Goal: Task Accomplishment & Management: Manage account settings

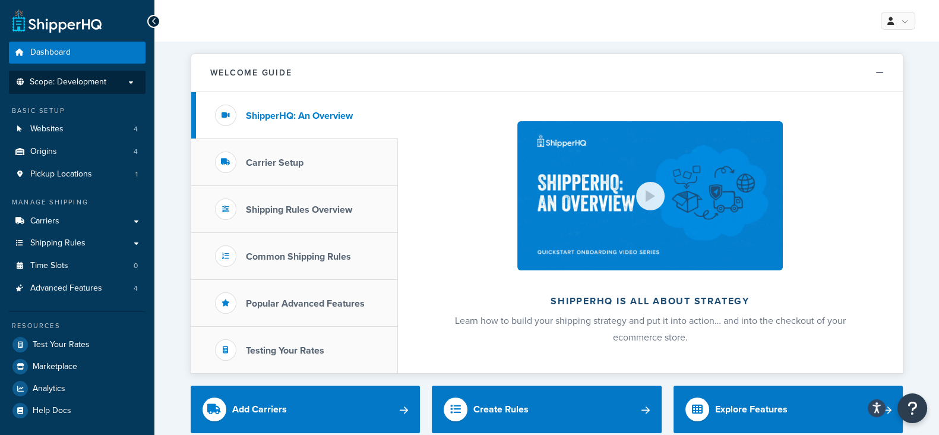
click at [132, 80] on p "Scope: Development" at bounding box center [77, 82] width 126 height 10
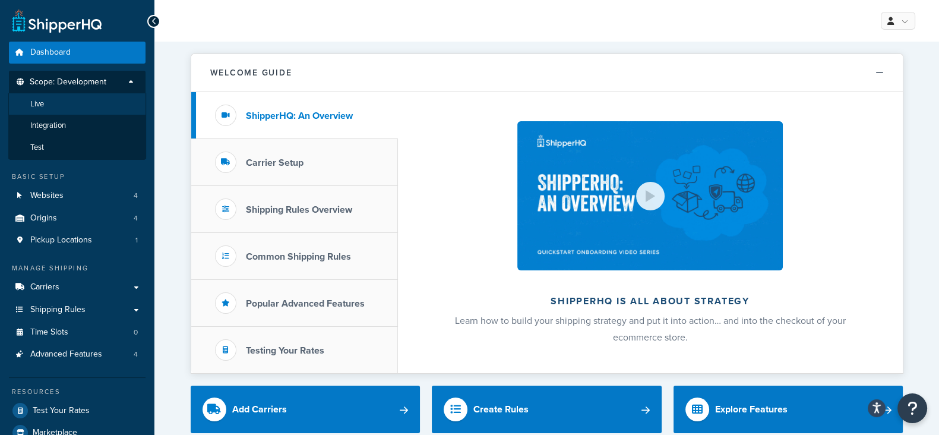
click at [39, 106] on span "Live" at bounding box center [37, 104] width 14 height 10
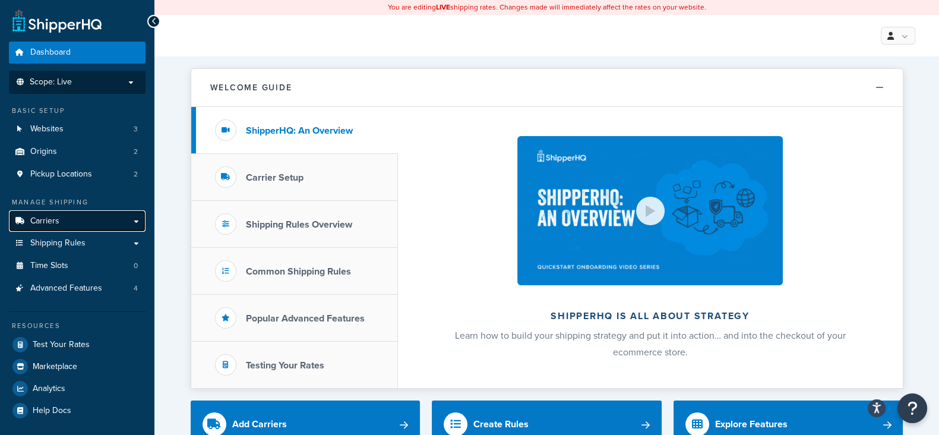
click at [129, 218] on link "Carriers" at bounding box center [77, 221] width 137 height 22
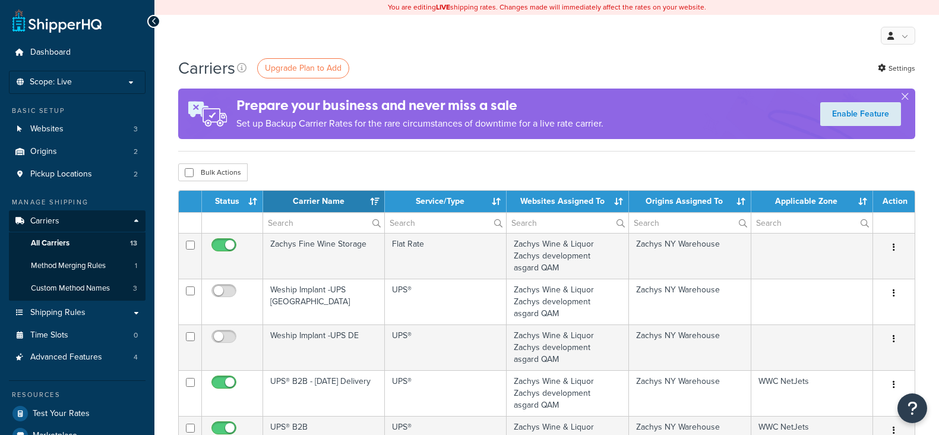
select select "15"
click at [80, 315] on span "Shipping Rules" at bounding box center [57, 313] width 55 height 10
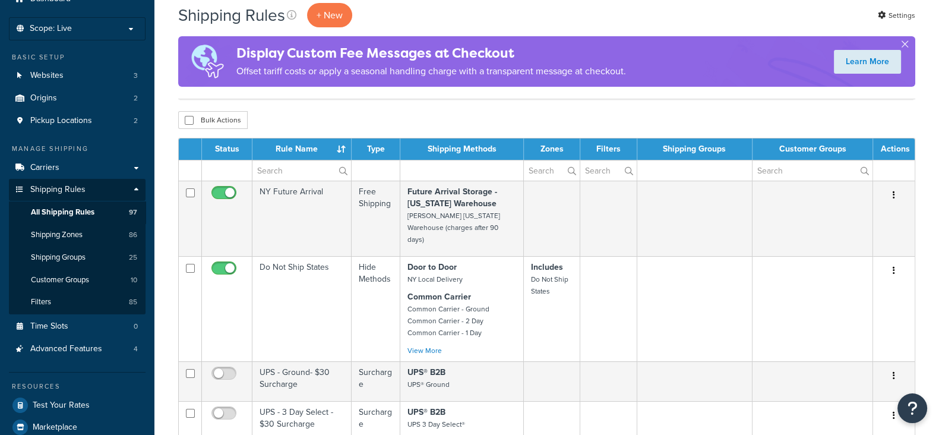
scroll to position [148, 0]
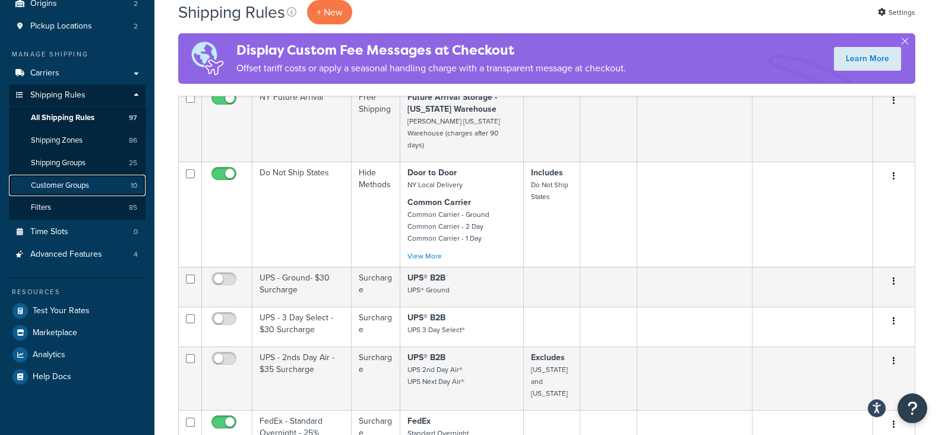
click at [65, 185] on span "Customer Groups" at bounding box center [60, 186] width 58 height 10
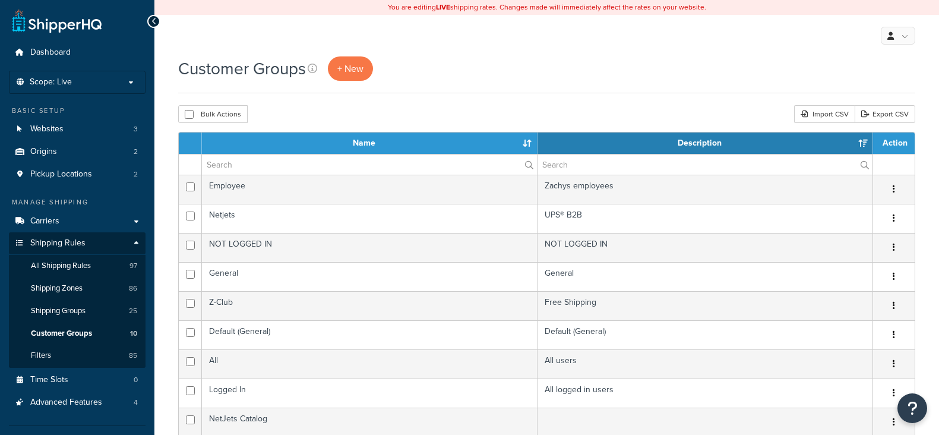
select select "15"
click at [349, 72] on span "+ New" at bounding box center [351, 69] width 26 height 14
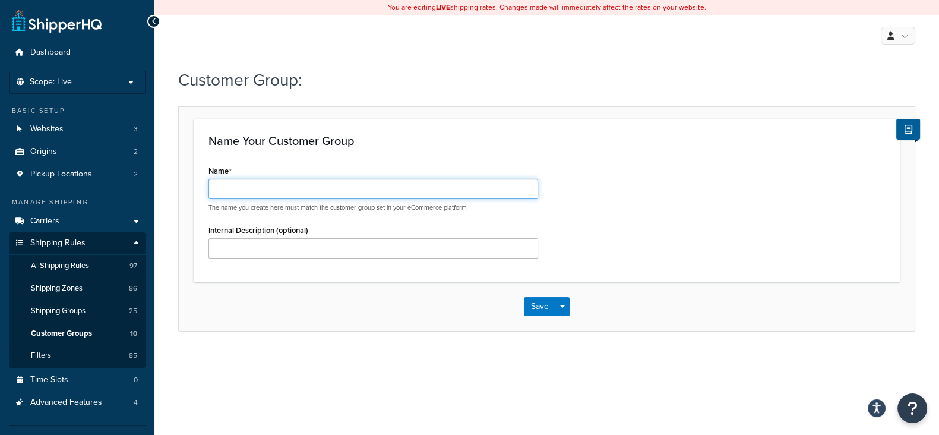
click at [305, 188] on input "Name" at bounding box center [374, 189] width 330 height 20
type input "NetJets Commercial"
drag, startPoint x: 305, startPoint y: 188, endPoint x: 207, endPoint y: 199, distance: 99.3
click at [207, 199] on div "Name NetJets Commercial The name you create here must match the customer group …" at bounding box center [374, 214] width 348 height 105
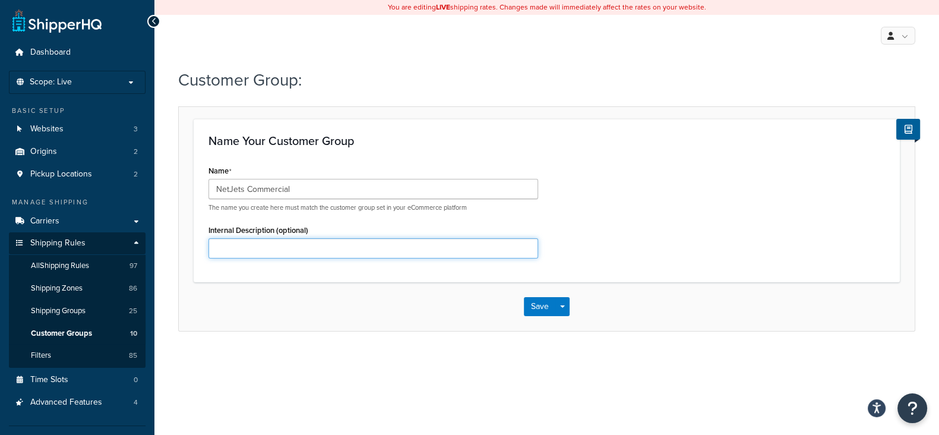
click at [254, 248] on input "Internal Description (optional)" at bounding box center [374, 248] width 330 height 20
paste input "NetJets Commercial"
type input "NetJets Commercial"
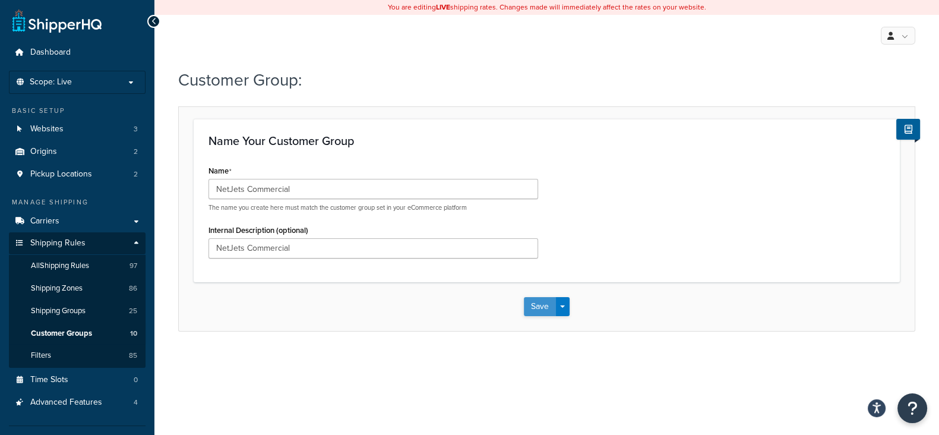
click at [537, 302] on button "Save" at bounding box center [540, 306] width 32 height 19
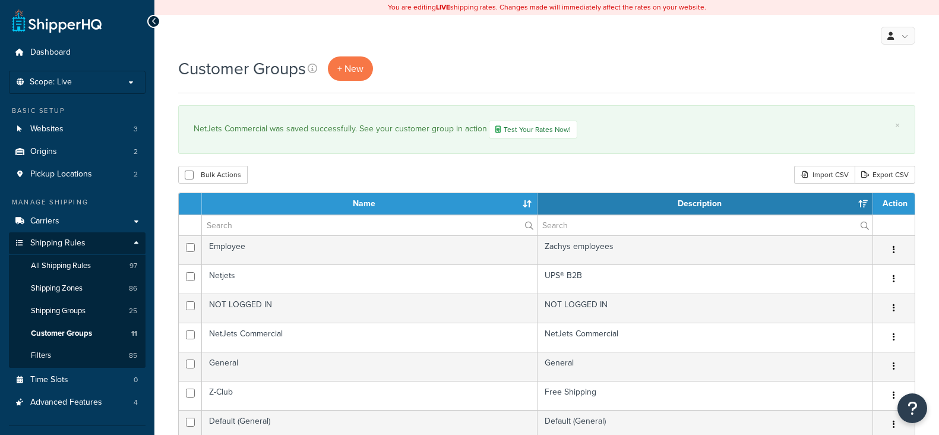
select select "15"
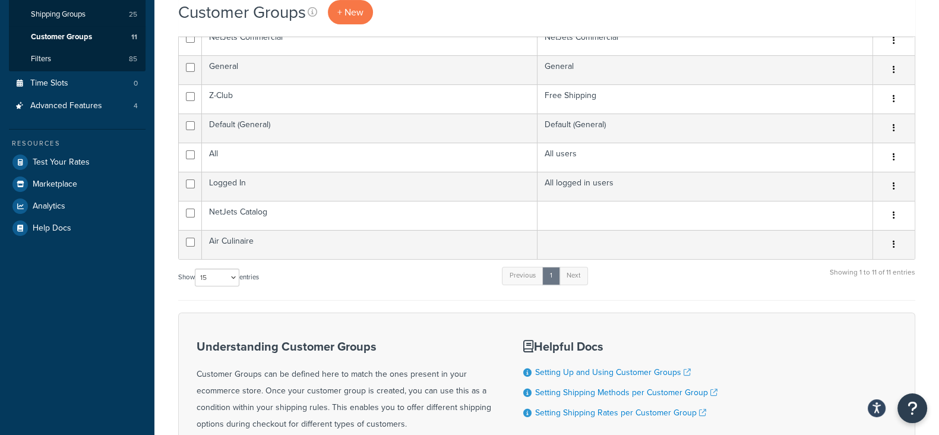
scroll to position [223, 0]
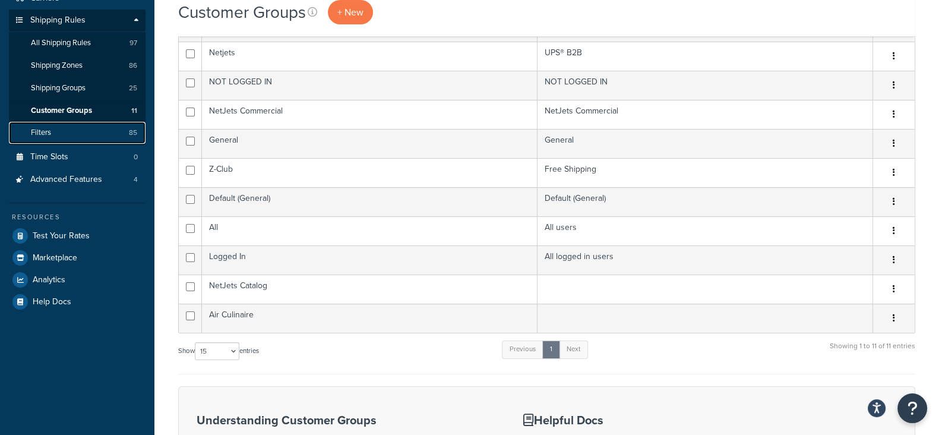
click at [82, 138] on link "Filters 85" at bounding box center [77, 133] width 137 height 22
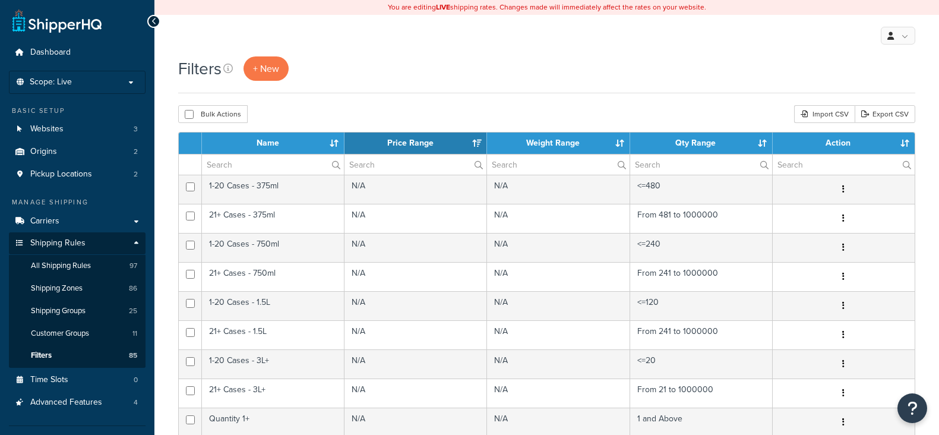
select select "15"
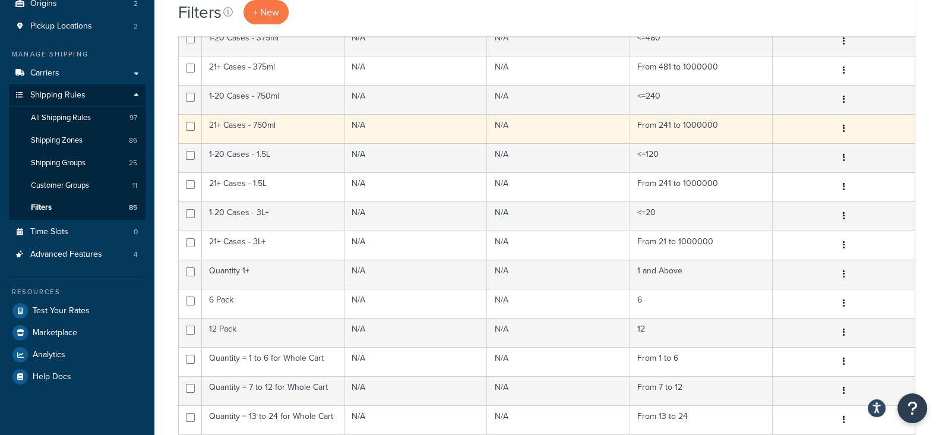
scroll to position [371, 0]
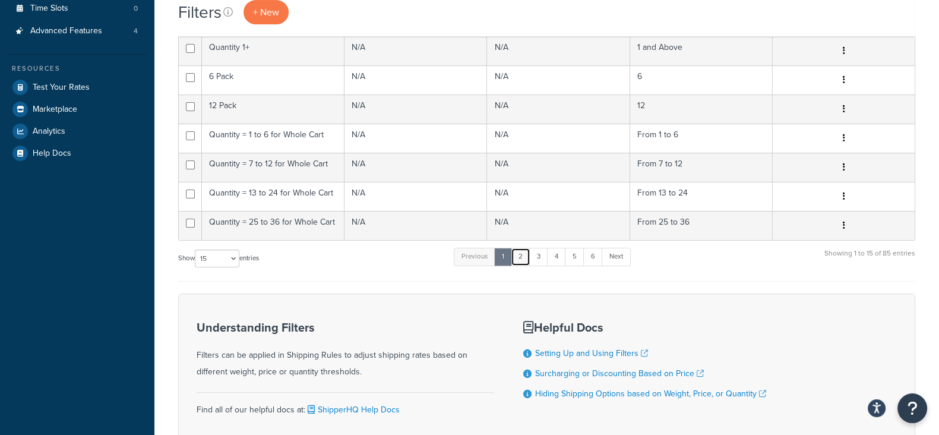
click at [525, 257] on link "2" at bounding box center [521, 257] width 20 height 18
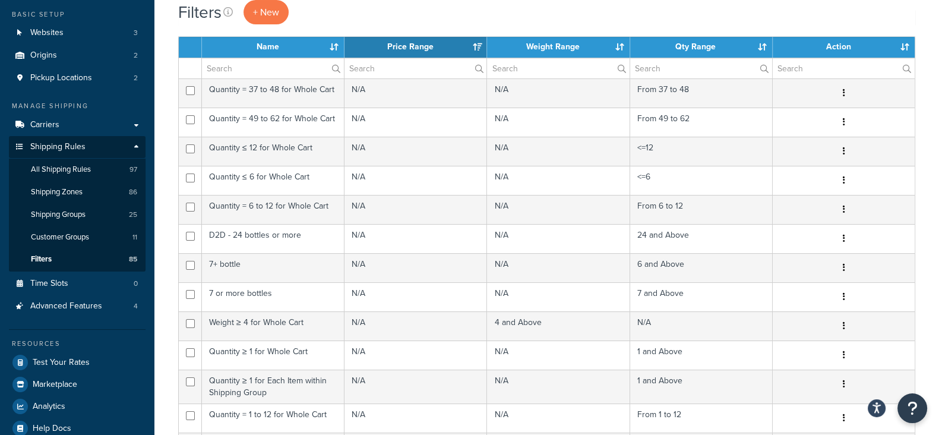
scroll to position [223, 0]
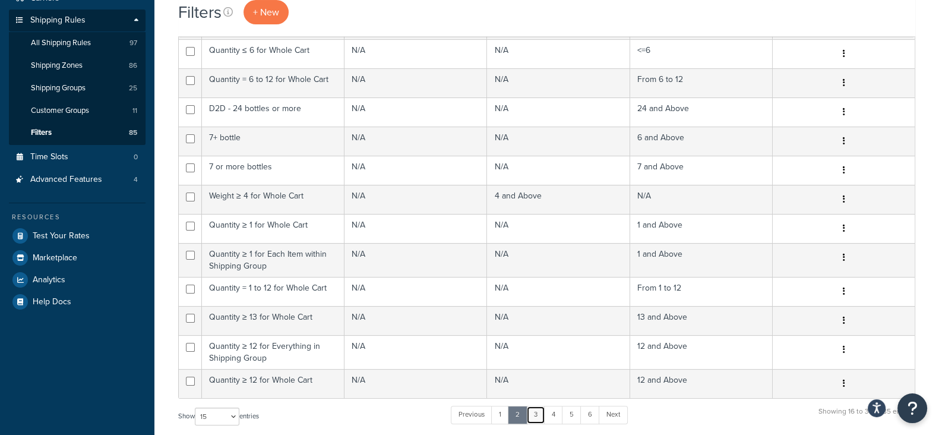
click at [538, 415] on link "3" at bounding box center [535, 415] width 19 height 18
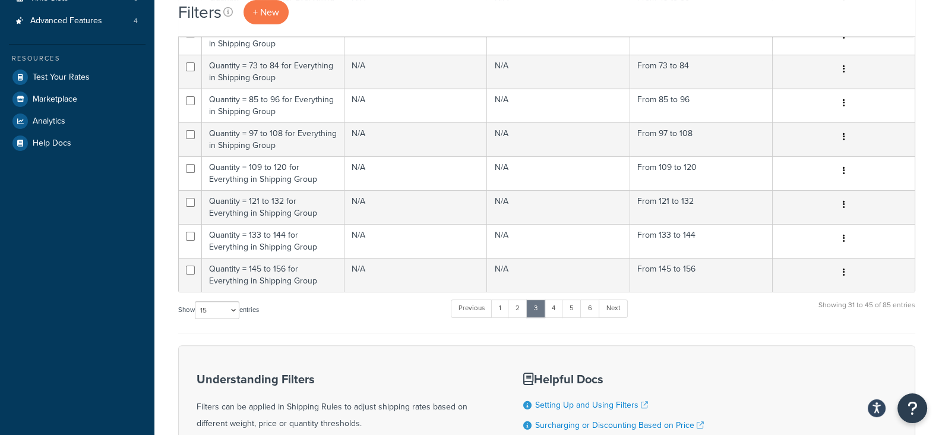
scroll to position [396, 0]
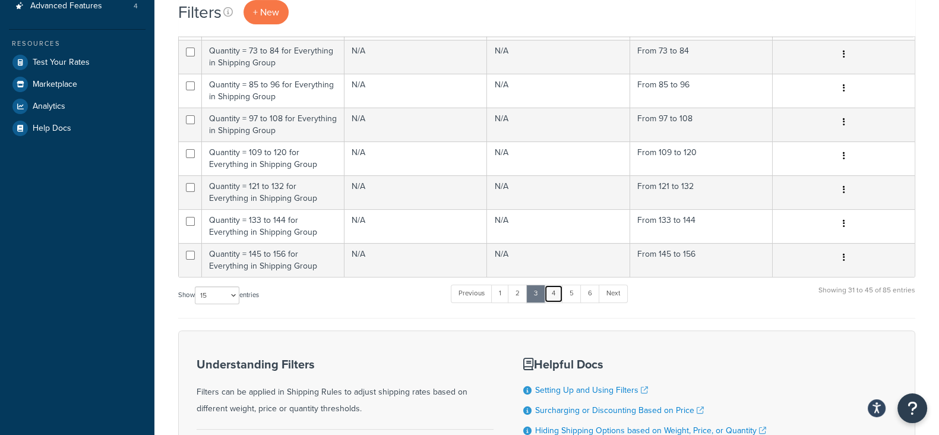
click at [556, 291] on link "4" at bounding box center [553, 294] width 19 height 18
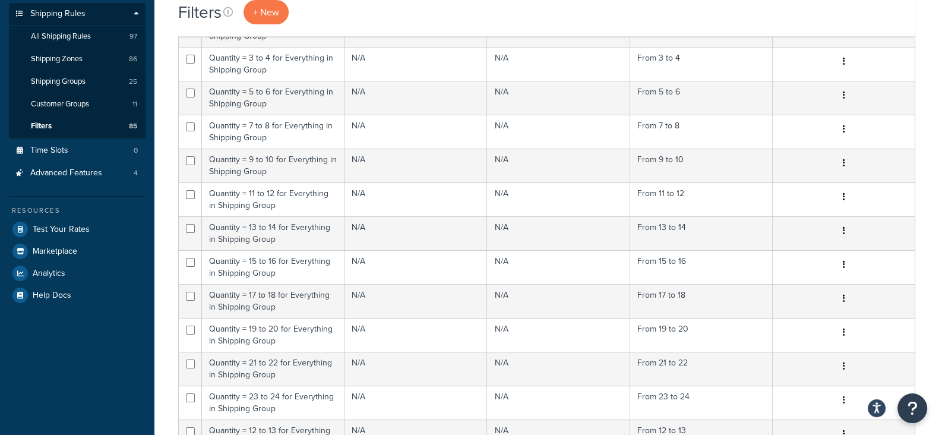
scroll to position [322, 0]
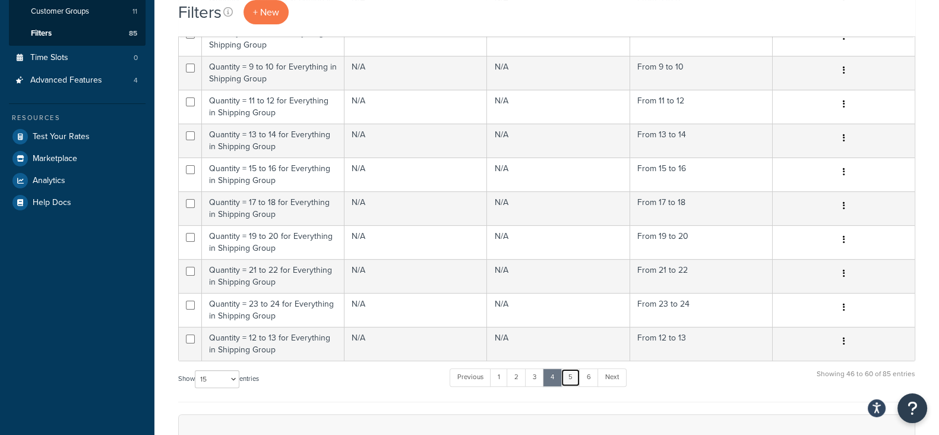
click at [569, 377] on link "5" at bounding box center [571, 377] width 20 height 18
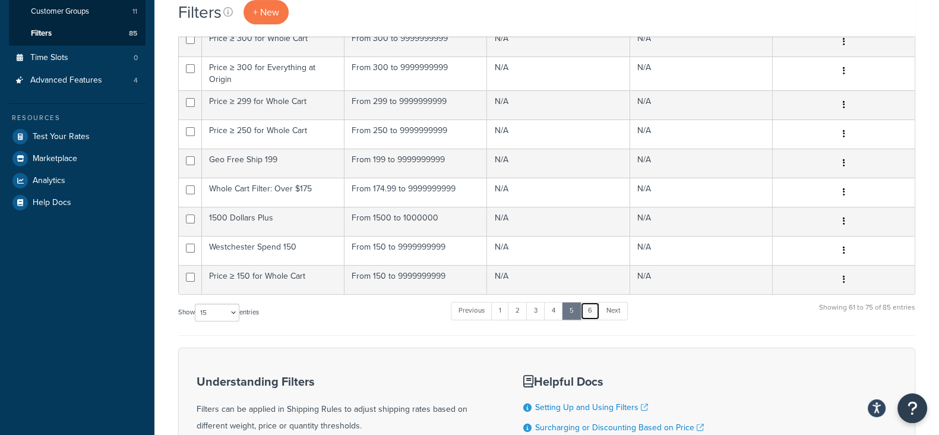
click at [593, 307] on link "6" at bounding box center [591, 311] width 20 height 18
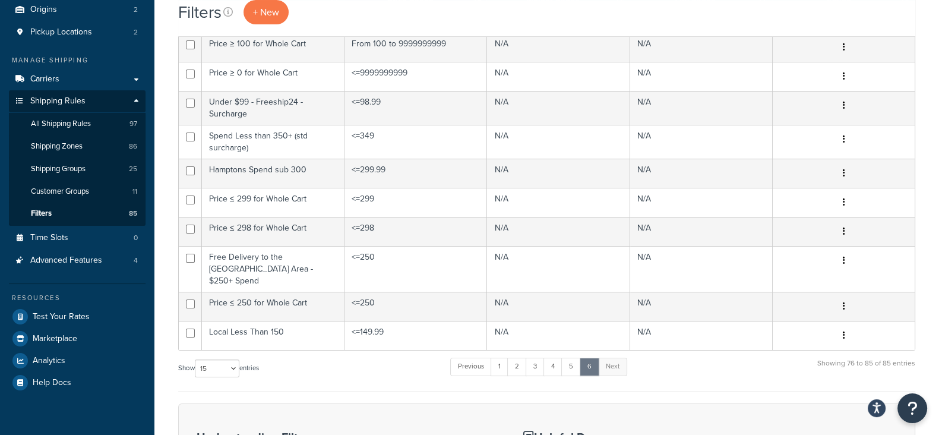
scroll to position [148, 0]
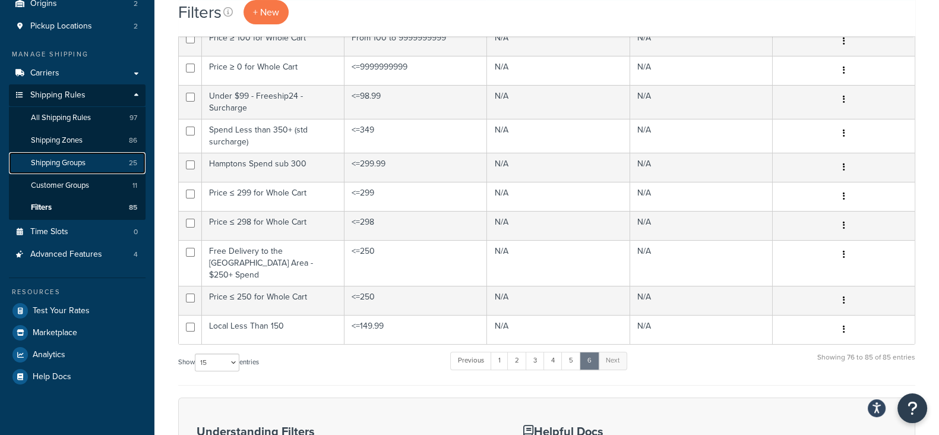
click at [49, 163] on span "Shipping Groups" at bounding box center [58, 163] width 55 height 10
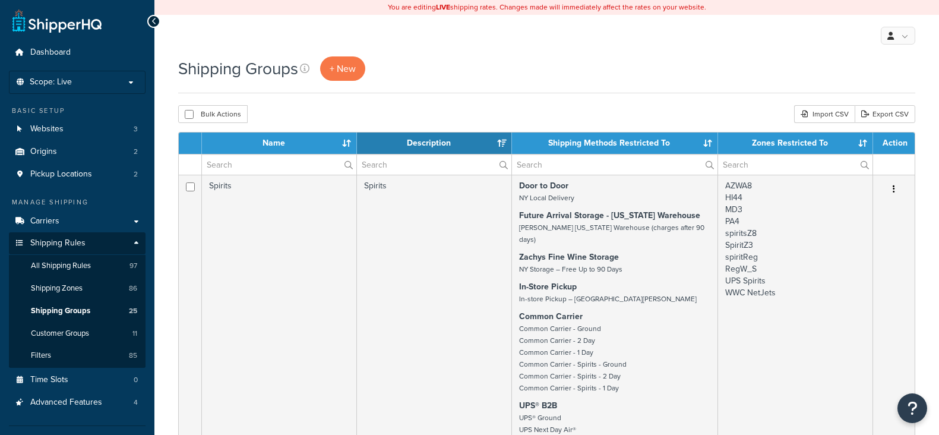
select select "15"
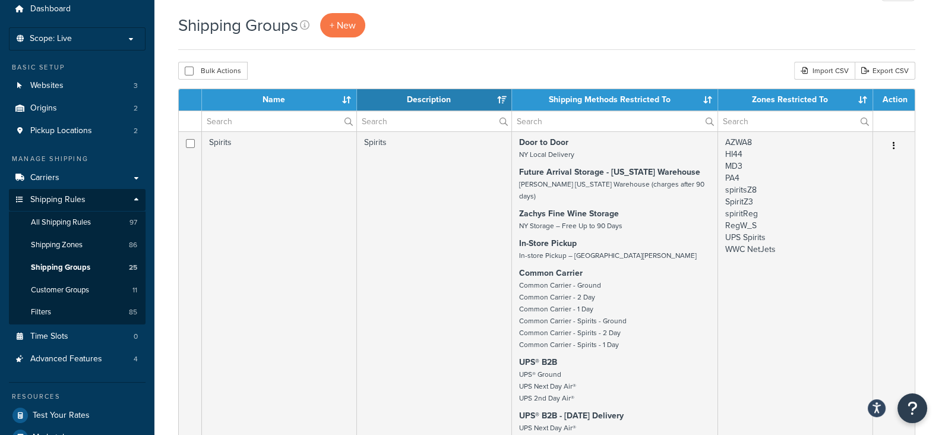
scroll to position [74, 0]
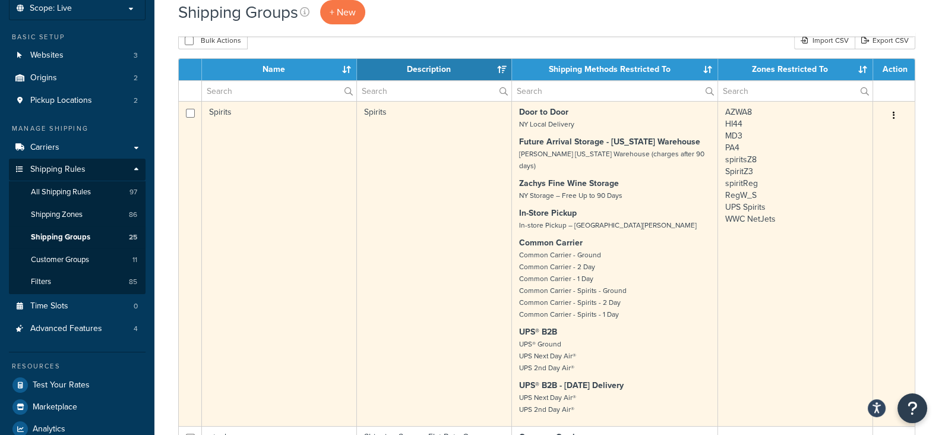
click at [894, 114] on icon "button" at bounding box center [894, 115] width 2 height 8
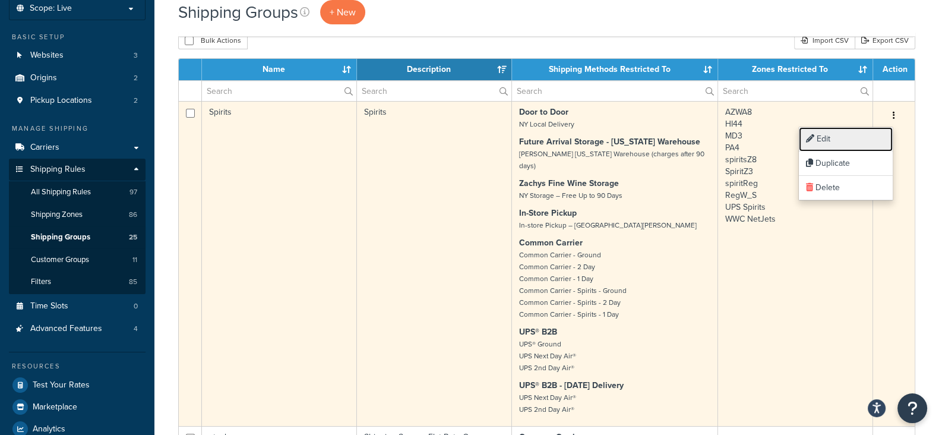
click at [832, 139] on link "Edit" at bounding box center [846, 139] width 94 height 24
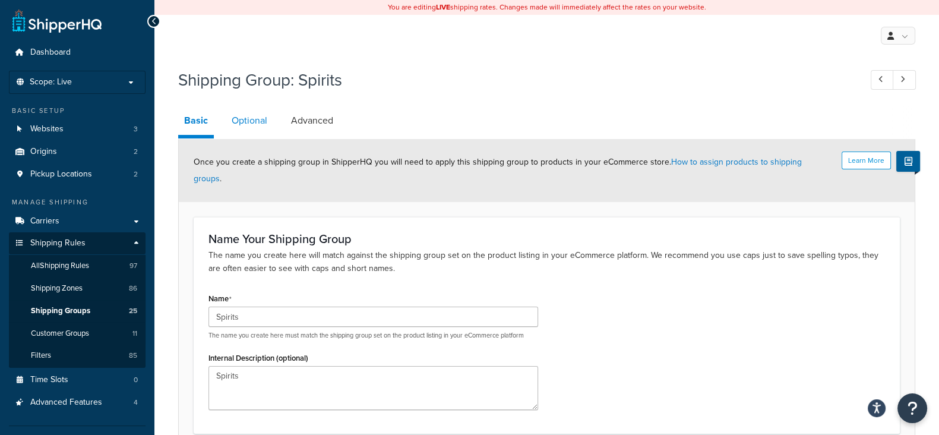
drag, startPoint x: 256, startPoint y: 117, endPoint x: 260, endPoint y: 122, distance: 6.8
click at [256, 116] on link "Optional" at bounding box center [250, 120] width 48 height 29
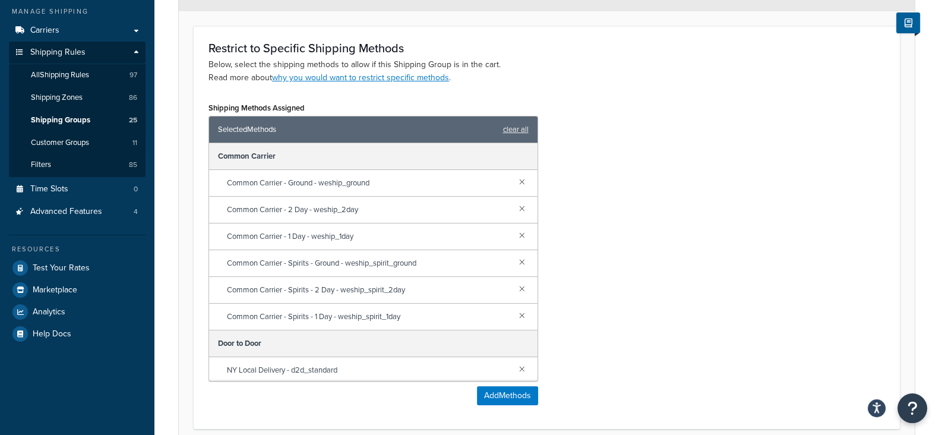
scroll to position [49, 0]
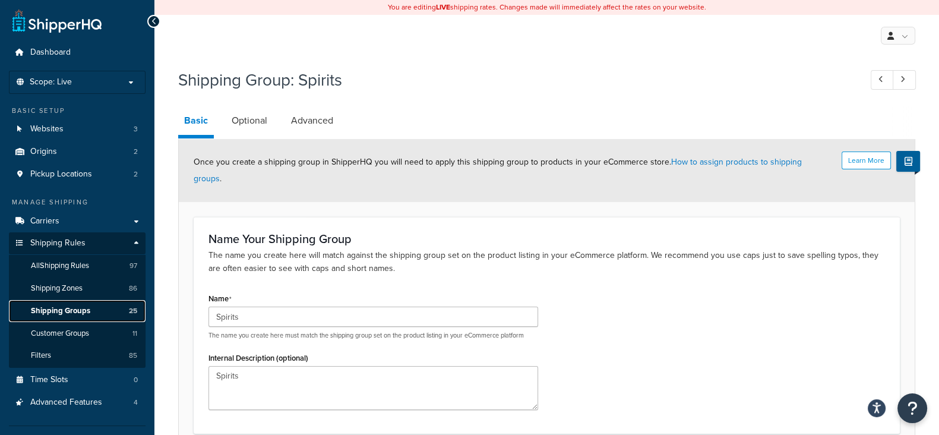
click at [40, 307] on span "Shipping Groups" at bounding box center [60, 311] width 59 height 10
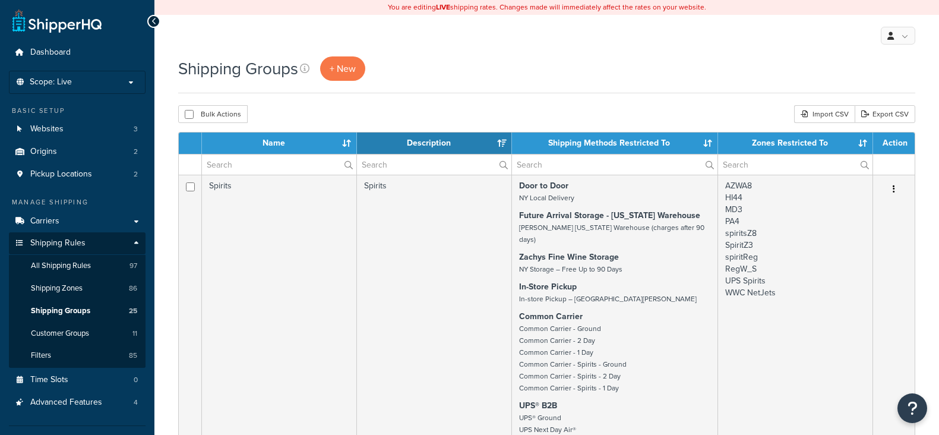
select select "15"
click at [610, 162] on input "text" at bounding box center [615, 164] width 206 height 20
type input "B"
click at [576, 71] on div "Shipping Groups + New" at bounding box center [546, 68] width 737 height 24
click at [770, 165] on input "text" at bounding box center [795, 164] width 154 height 20
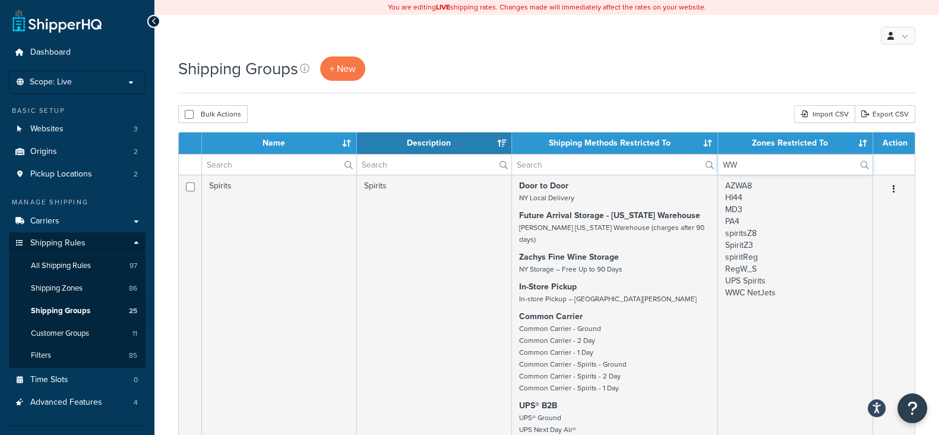
type input "W"
click at [651, 75] on div "Shipping Groups + New" at bounding box center [546, 68] width 737 height 24
click at [65, 289] on span "Shipping Zones" at bounding box center [57, 288] width 52 height 10
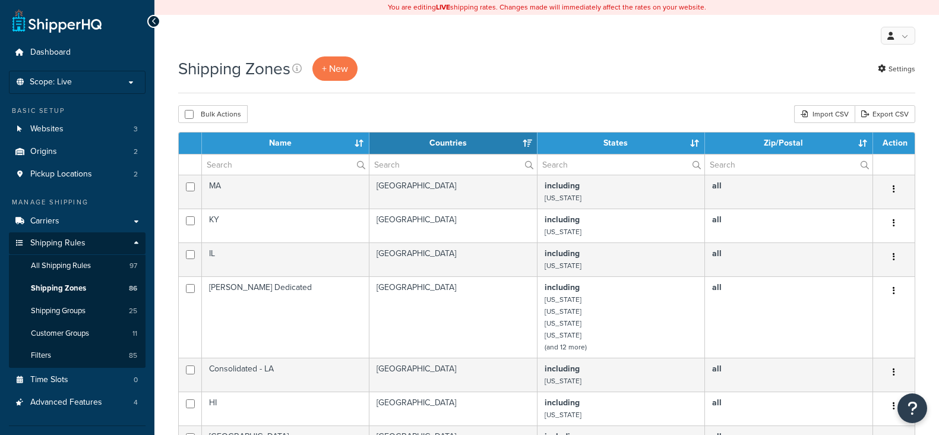
select select "15"
click at [522, 72] on div "Shipping Zones + New Settings" at bounding box center [546, 68] width 737 height 24
click at [522, 70] on div "Shipping Zones + New Settings" at bounding box center [546, 68] width 737 height 24
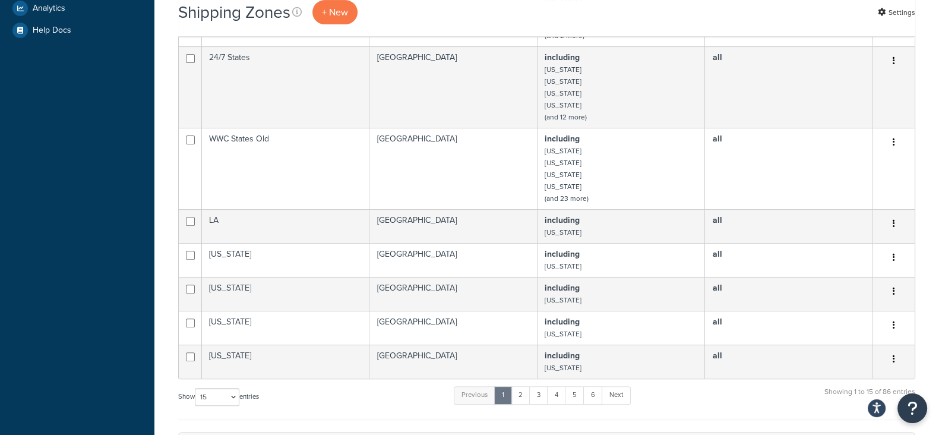
scroll to position [519, 0]
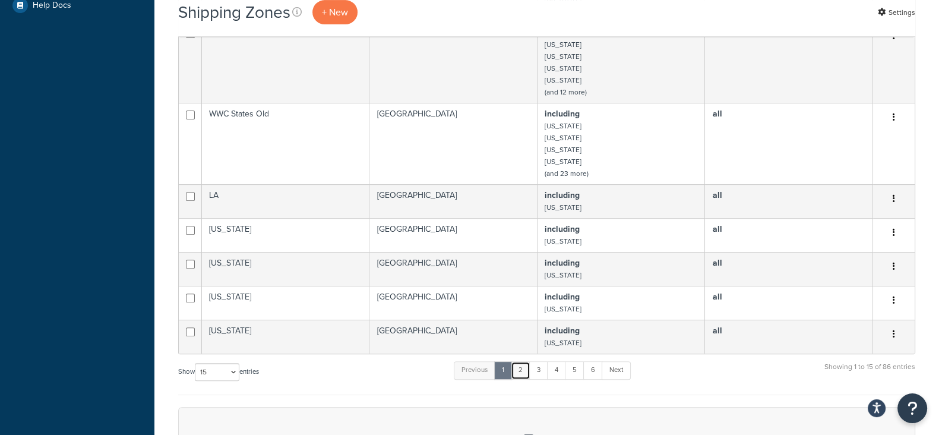
click at [523, 374] on link "2" at bounding box center [521, 370] width 20 height 18
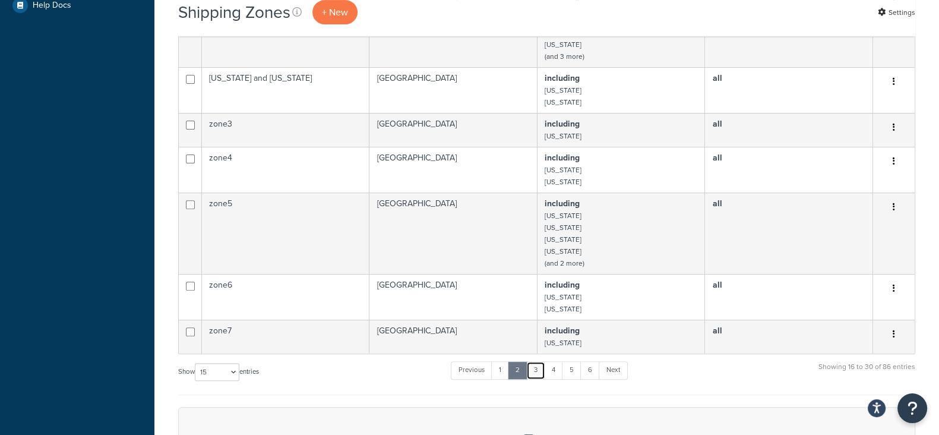
click at [540, 373] on link "3" at bounding box center [535, 370] width 19 height 18
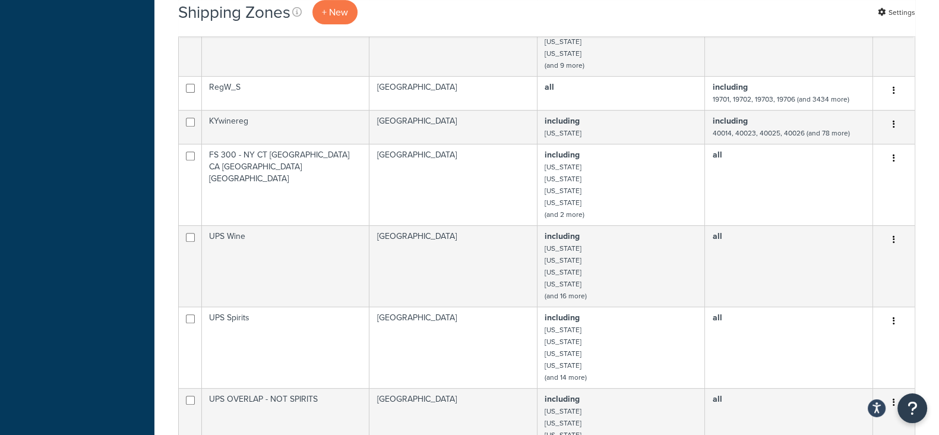
scroll to position [669, 0]
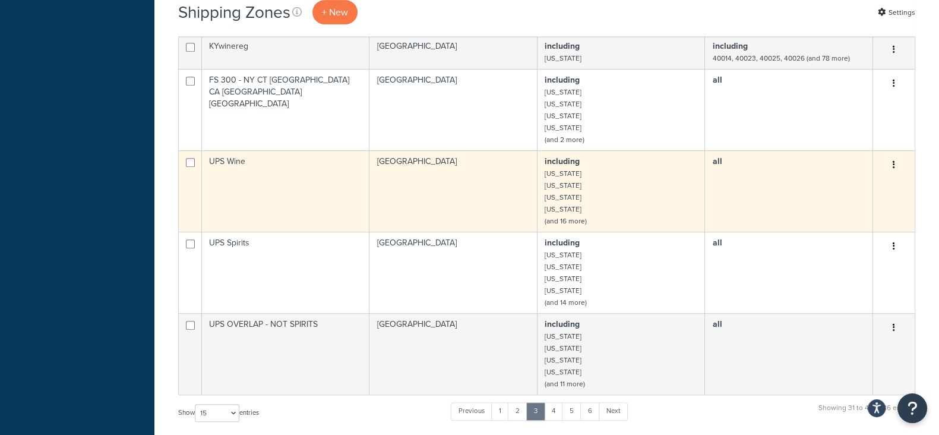
click at [891, 167] on button "button" at bounding box center [894, 165] width 17 height 19
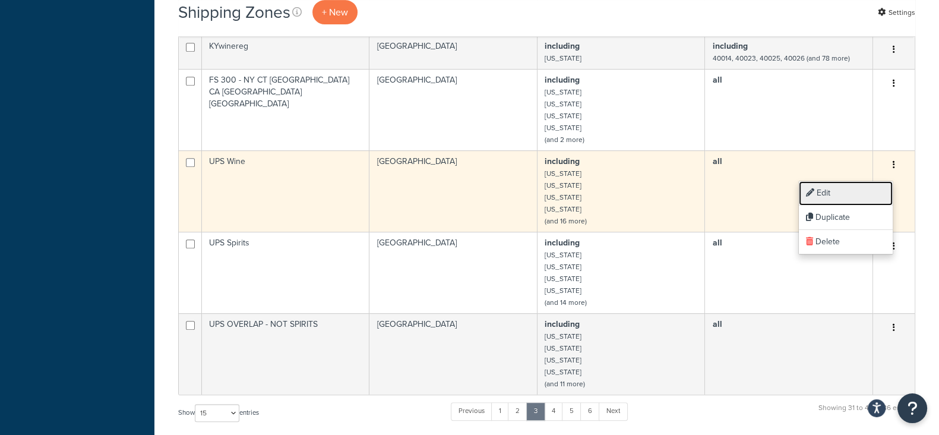
click at [829, 187] on link "Edit" at bounding box center [846, 193] width 94 height 24
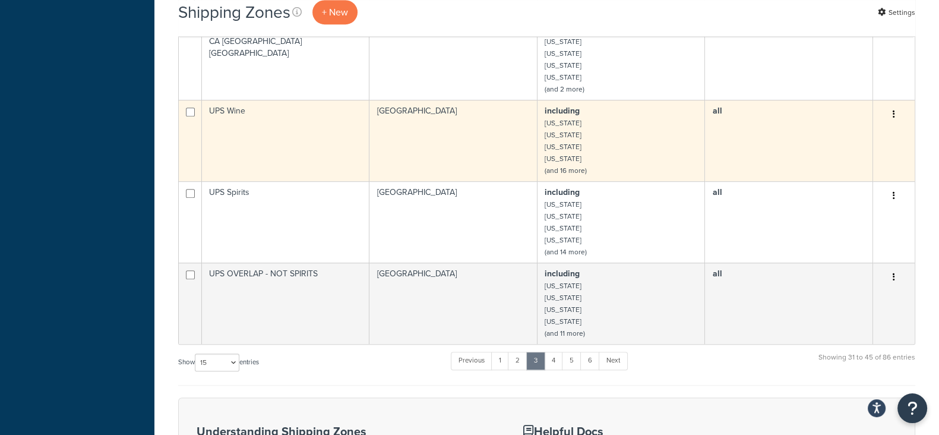
scroll to position [743, 0]
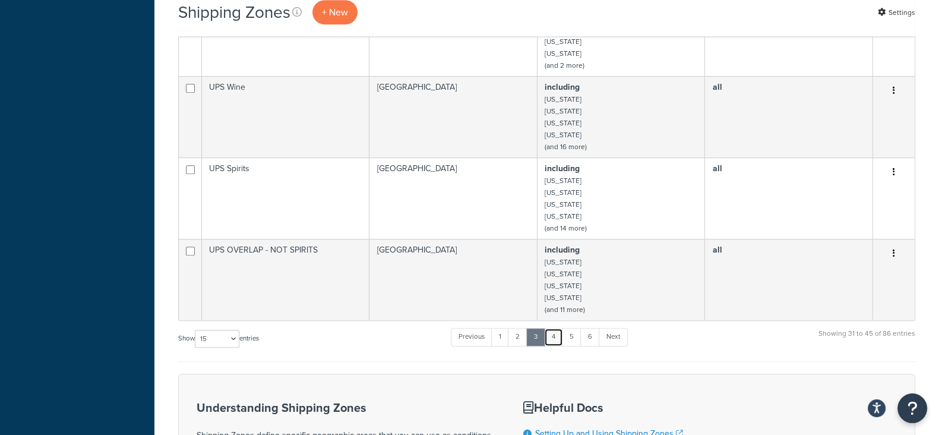
click at [556, 341] on link "4" at bounding box center [553, 337] width 19 height 18
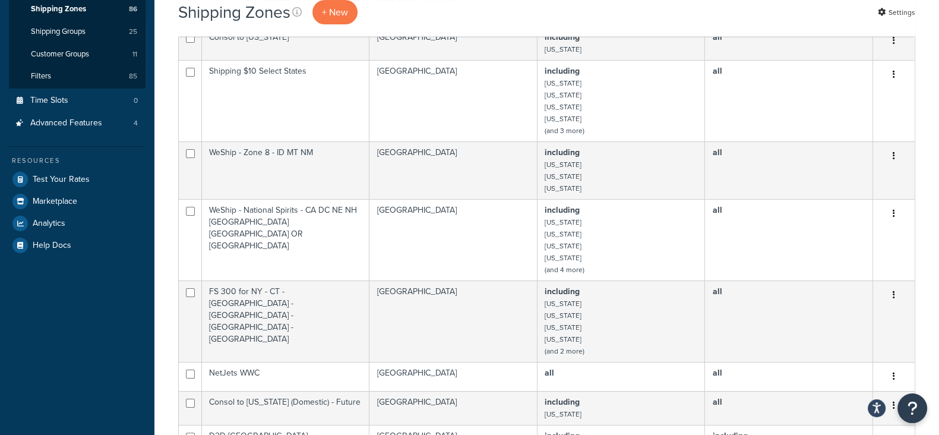
scroll to position [0, 0]
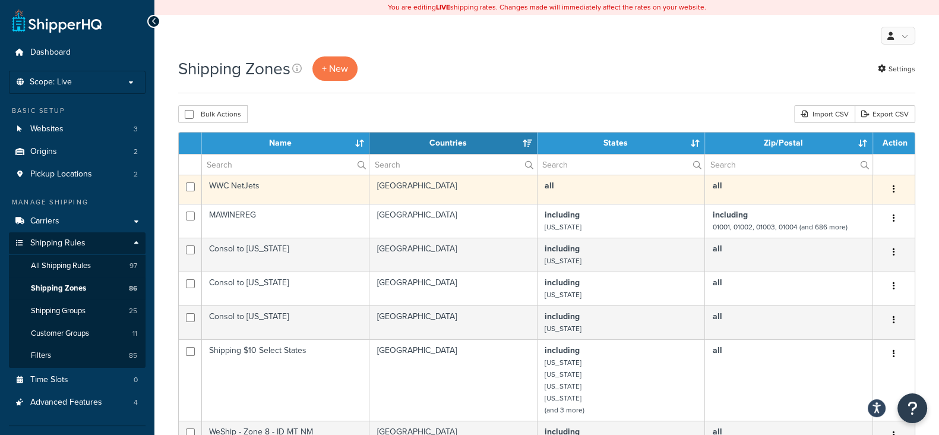
click at [894, 185] on icon "button" at bounding box center [894, 189] width 2 height 8
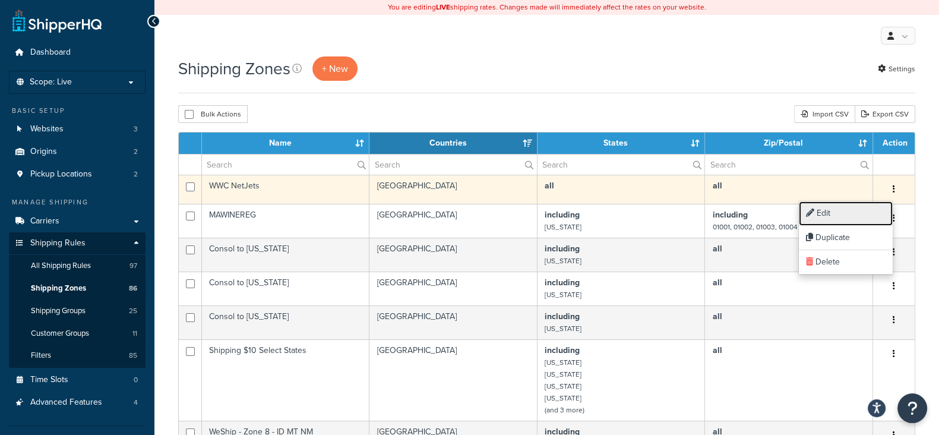
click at [838, 209] on link "Edit" at bounding box center [846, 213] width 94 height 24
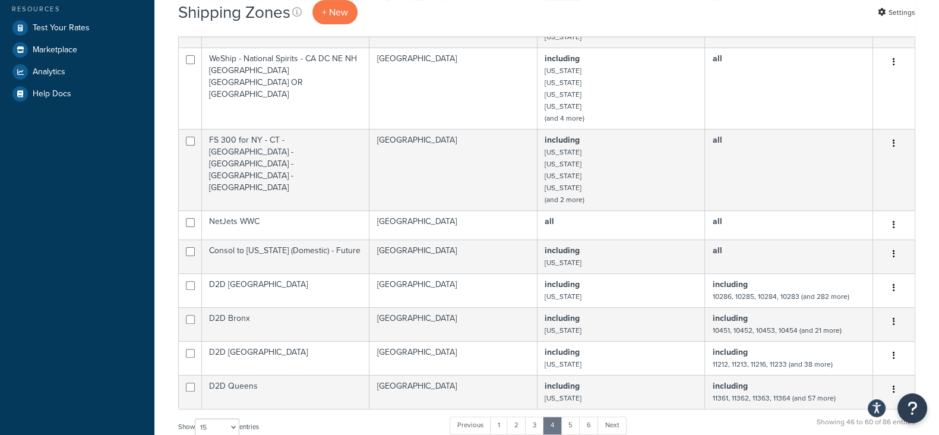
scroll to position [446, 0]
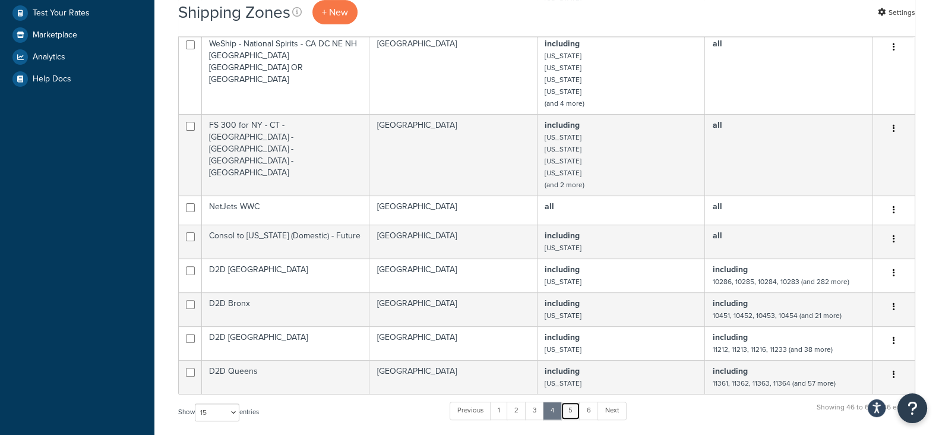
click at [573, 415] on link "5" at bounding box center [571, 411] width 20 height 18
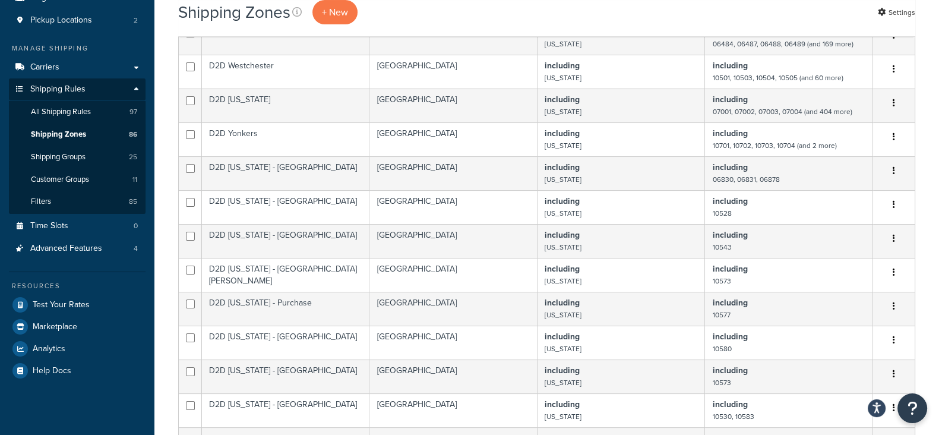
scroll to position [371, 0]
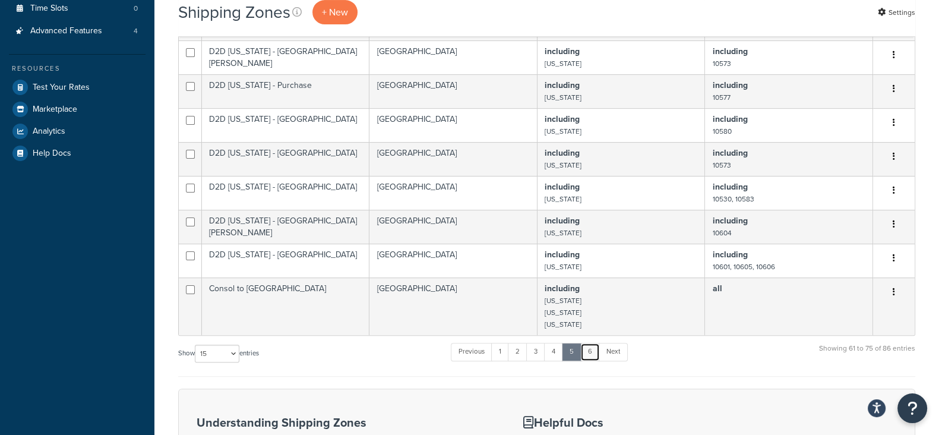
click at [597, 358] on link "6" at bounding box center [591, 352] width 20 height 18
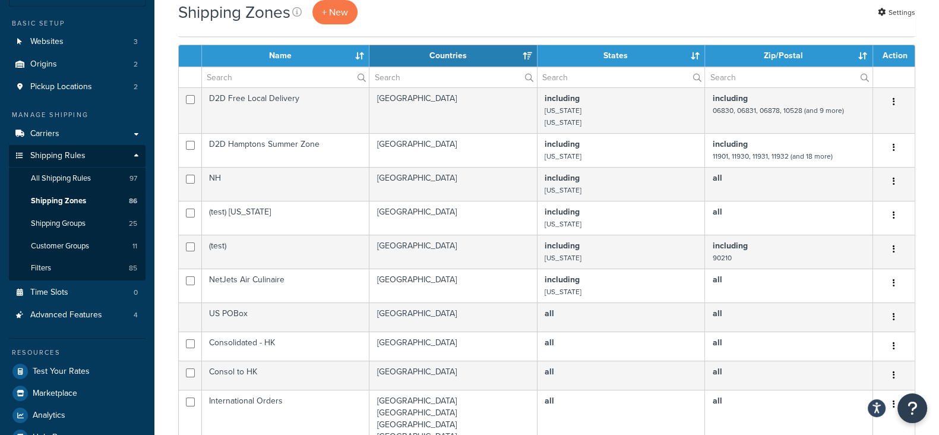
scroll to position [74, 0]
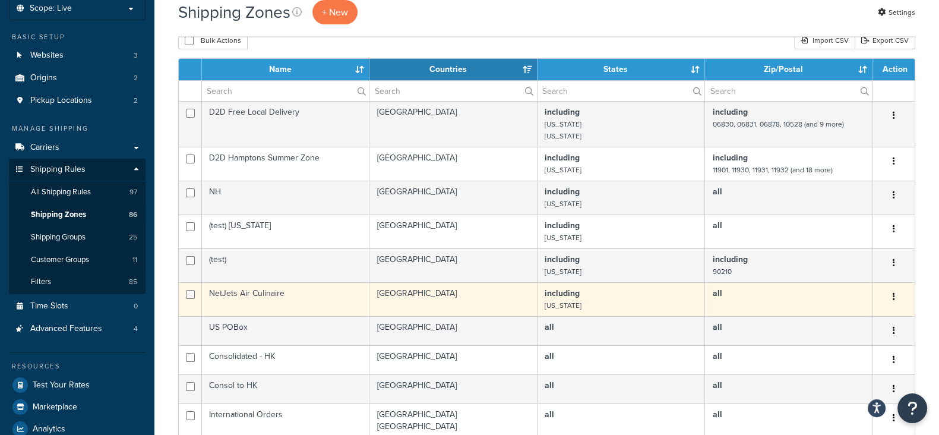
click at [893, 299] on icon "button" at bounding box center [894, 296] width 2 height 8
click at [859, 320] on link "Edit" at bounding box center [846, 322] width 94 height 24
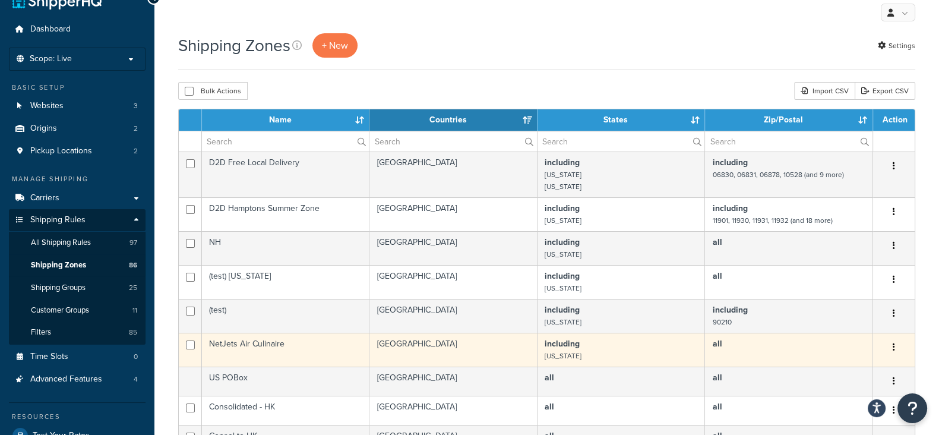
scroll to position [0, 0]
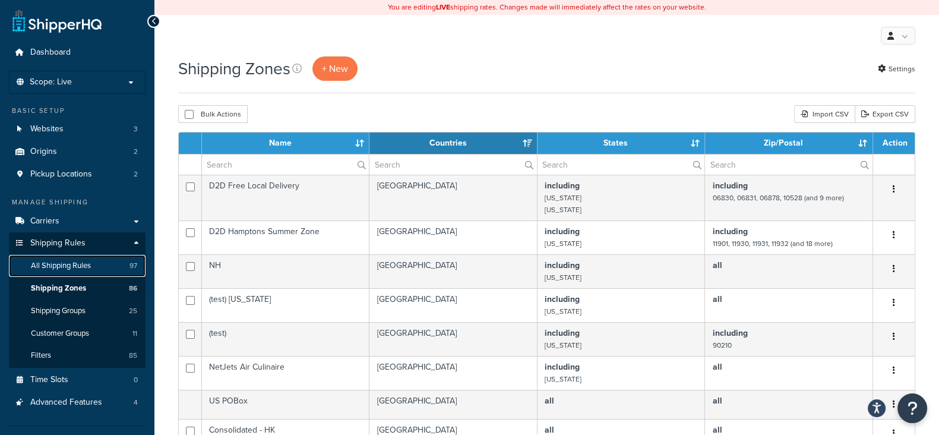
click at [67, 266] on span "All Shipping Rules" at bounding box center [61, 266] width 60 height 10
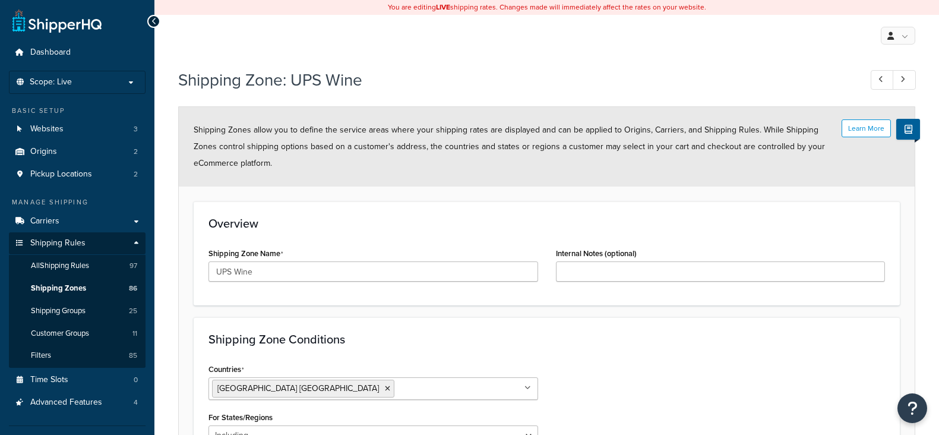
select select "including"
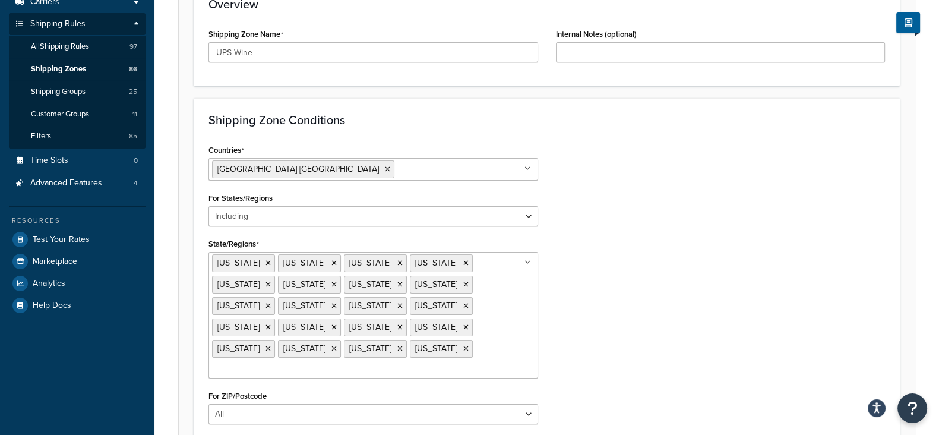
scroll to position [223, 0]
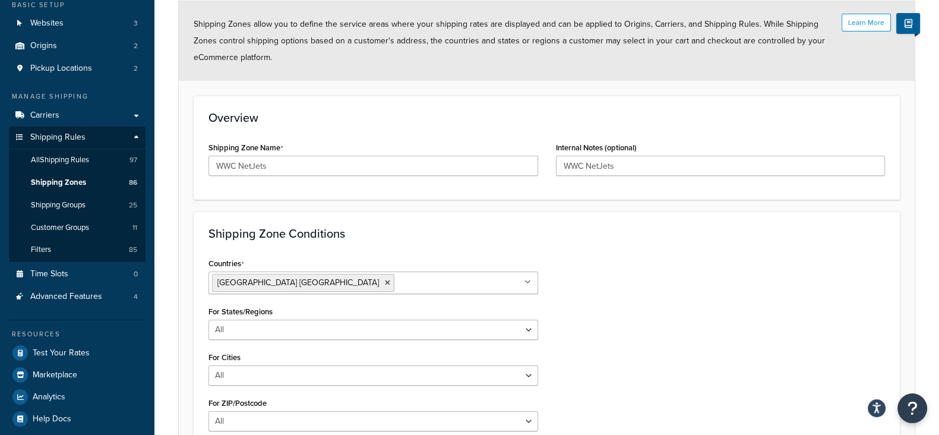
scroll to position [11, 0]
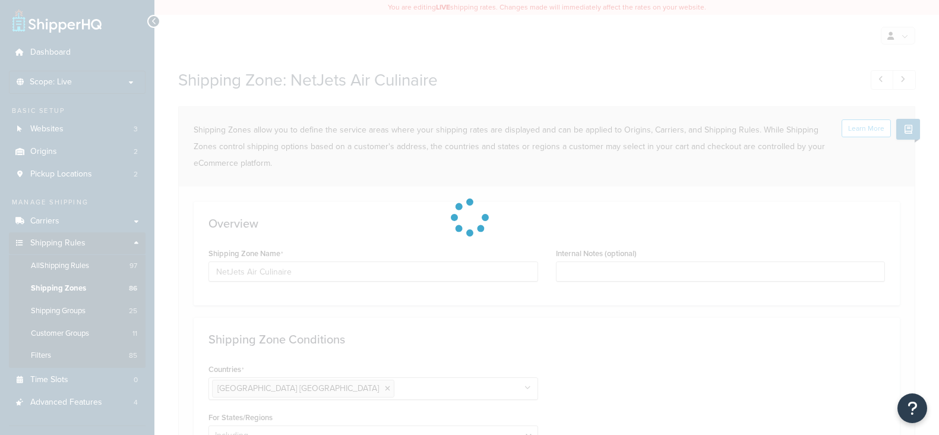
select select "including"
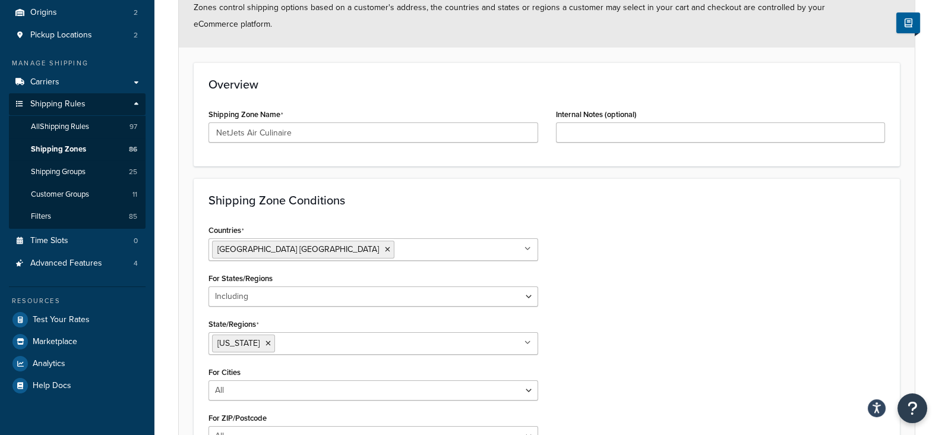
scroll to position [282, 0]
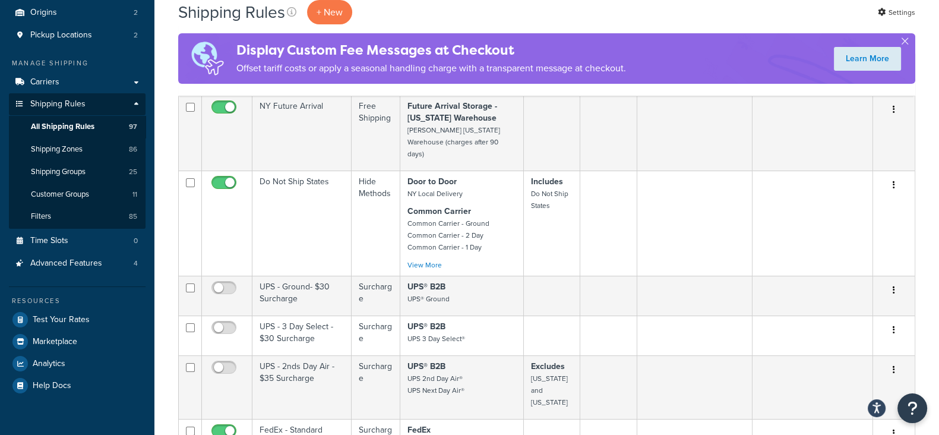
scroll to position [148, 0]
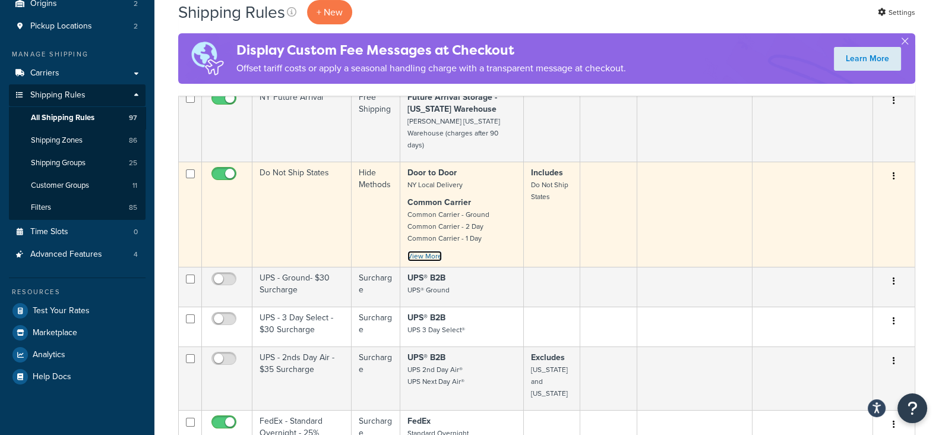
click at [429, 251] on link "View More" at bounding box center [425, 256] width 34 height 11
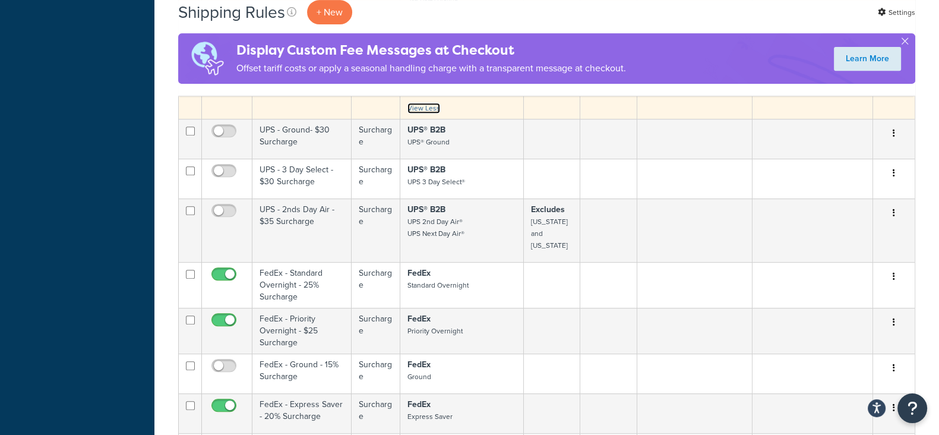
scroll to position [743, 0]
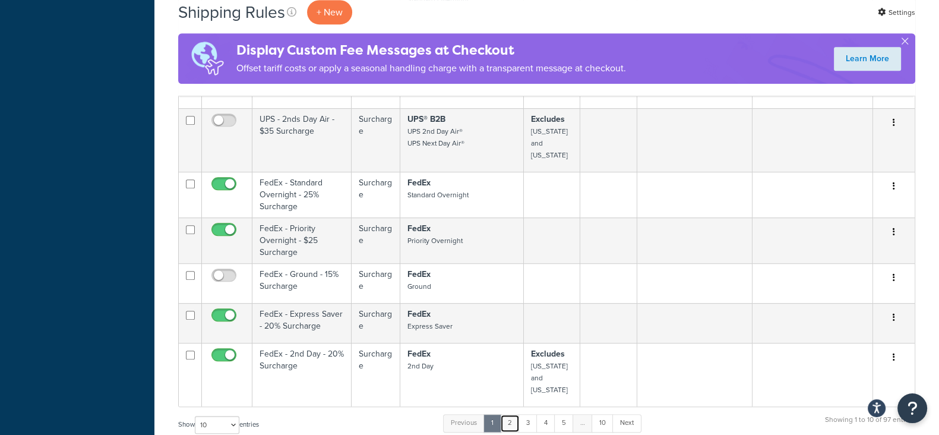
click at [512, 414] on link "2" at bounding box center [510, 423] width 20 height 18
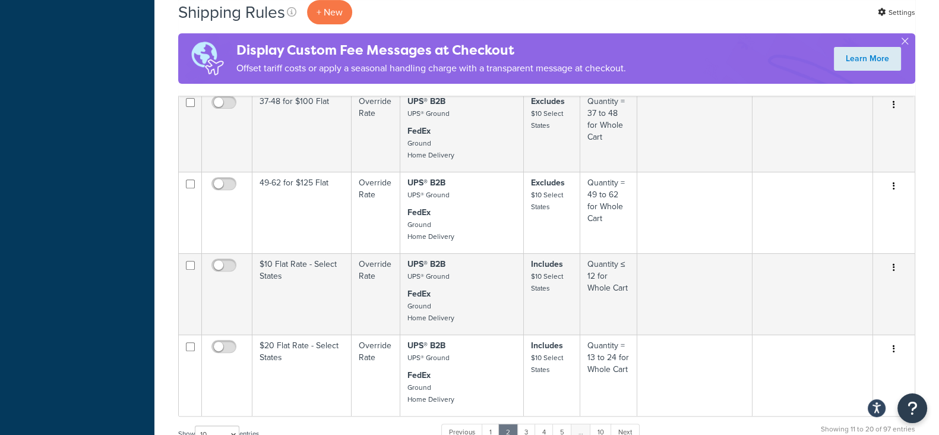
scroll to position [669, 0]
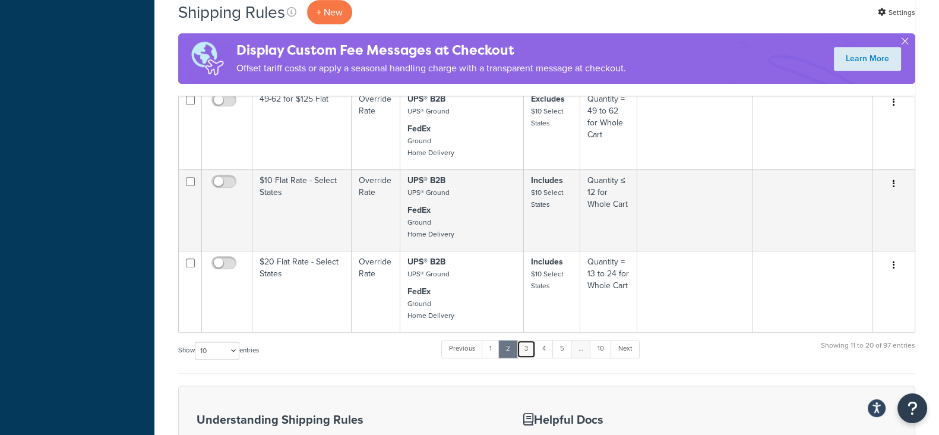
click at [531, 345] on link "3" at bounding box center [526, 349] width 19 height 18
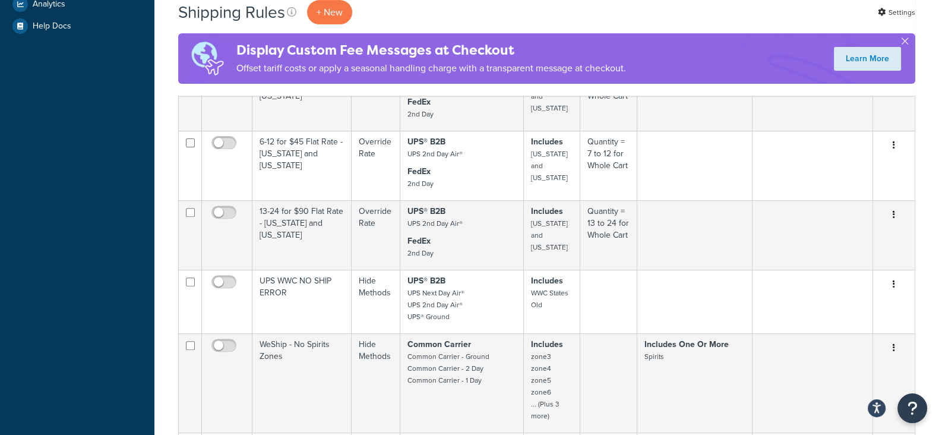
scroll to position [743, 0]
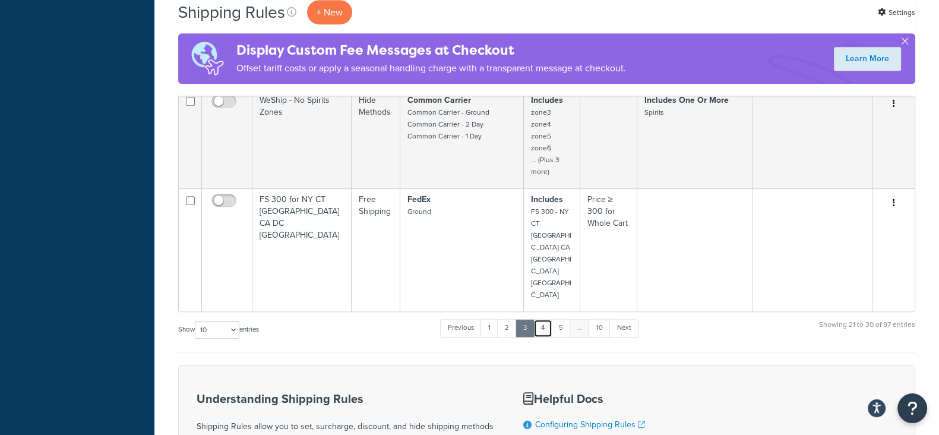
click at [546, 319] on link "4" at bounding box center [543, 328] width 19 height 18
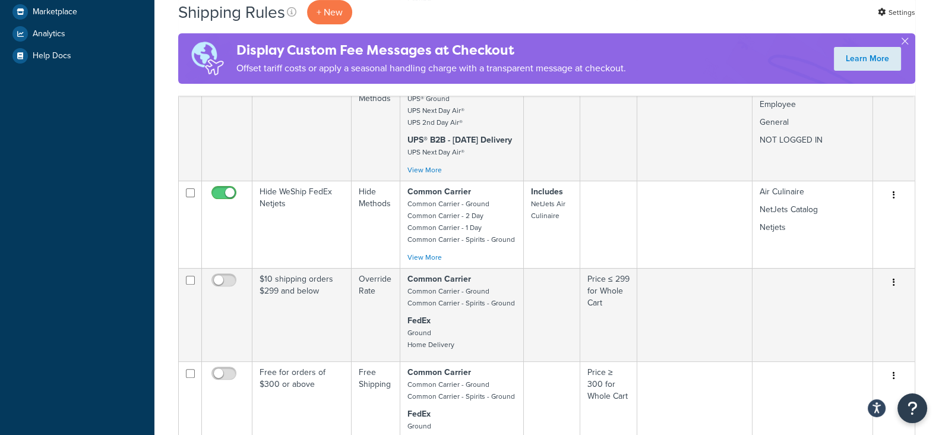
scroll to position [446, 0]
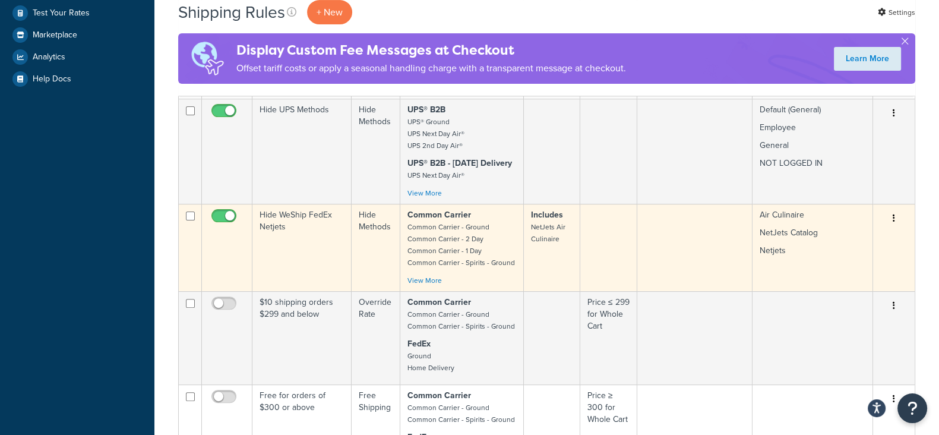
click at [897, 228] on button "button" at bounding box center [894, 218] width 17 height 19
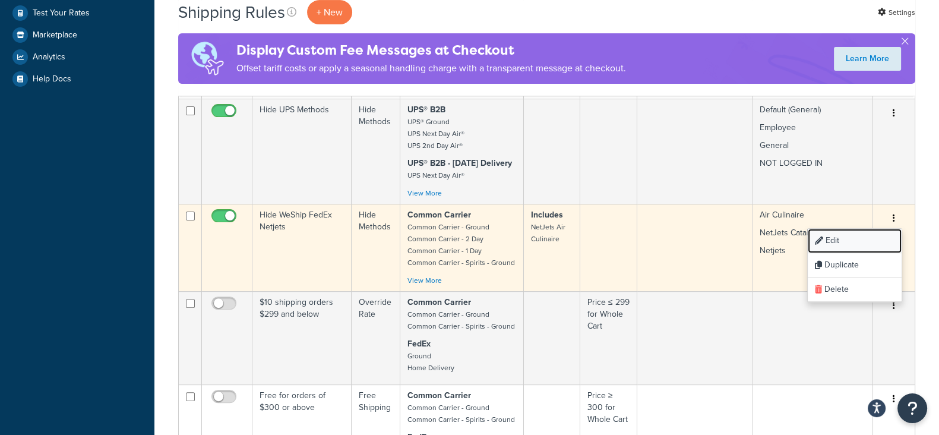
click at [837, 253] on link "Edit" at bounding box center [855, 241] width 94 height 24
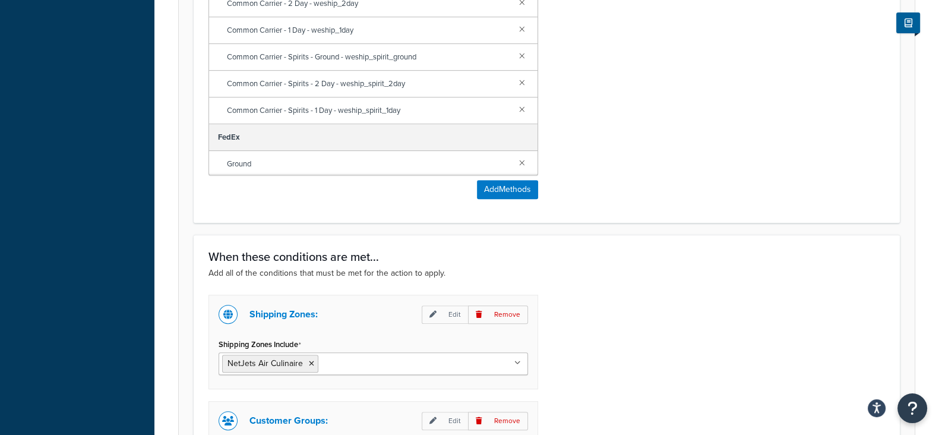
scroll to position [891, 0]
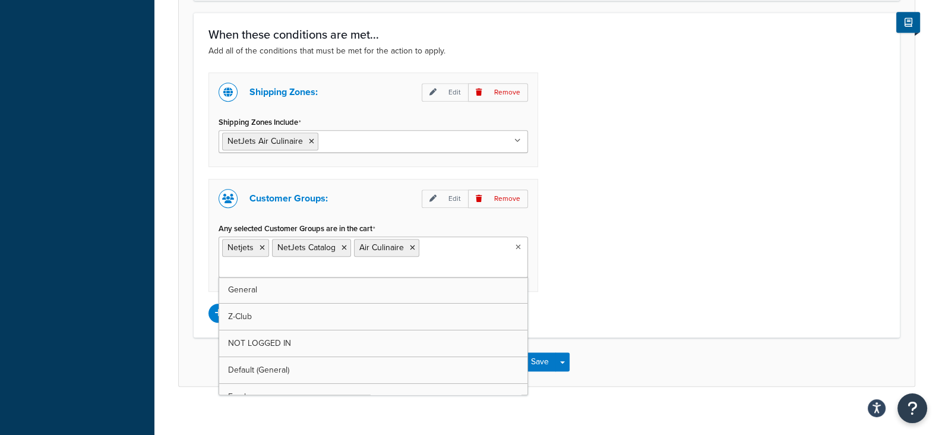
click at [468, 252] on ul "Netjets NetJets Catalog Air Culinaire" at bounding box center [374, 257] width 310 height 41
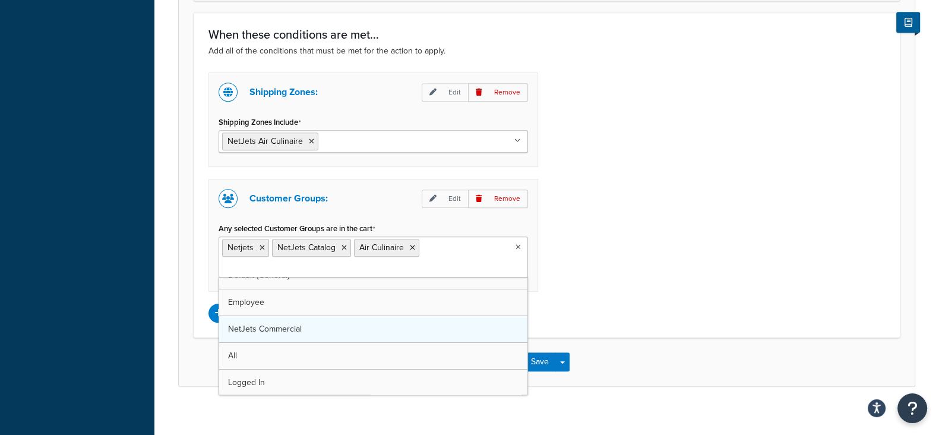
scroll to position [68, 0]
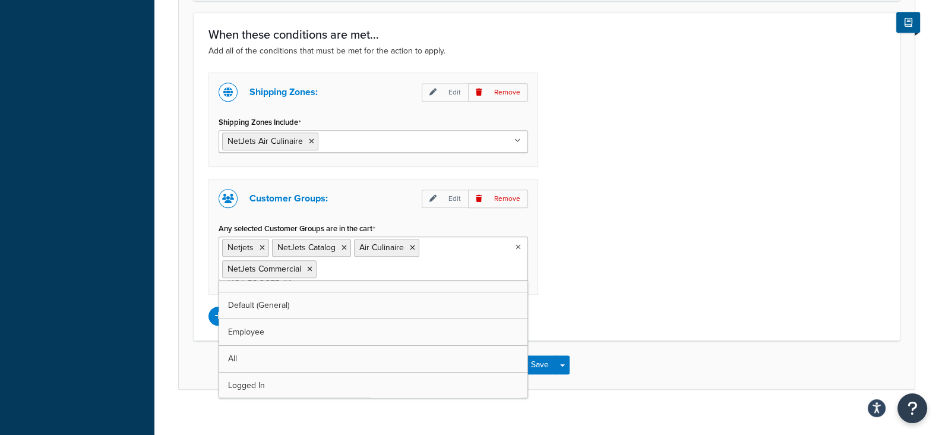
click at [639, 280] on div "Shipping Zones: Edit Remove Shipping Zones Include NetJets Air Culinaire [GEOGR…" at bounding box center [547, 198] width 695 height 253
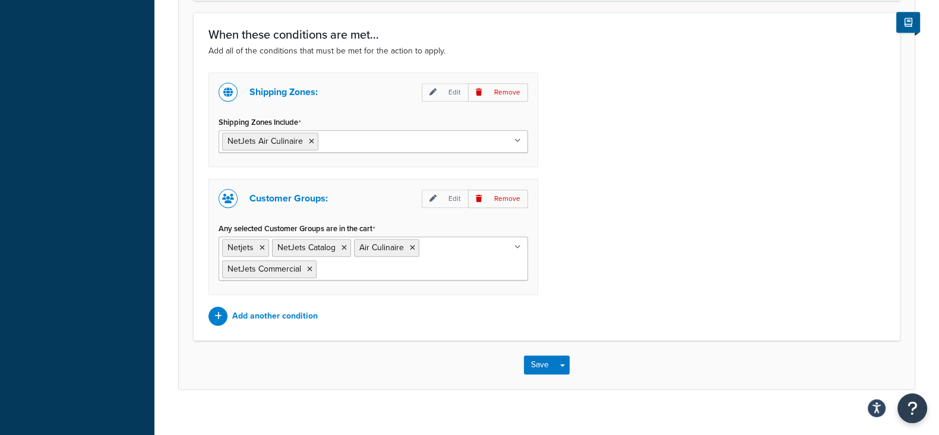
click at [518, 141] on icon at bounding box center [518, 140] width 7 height 7
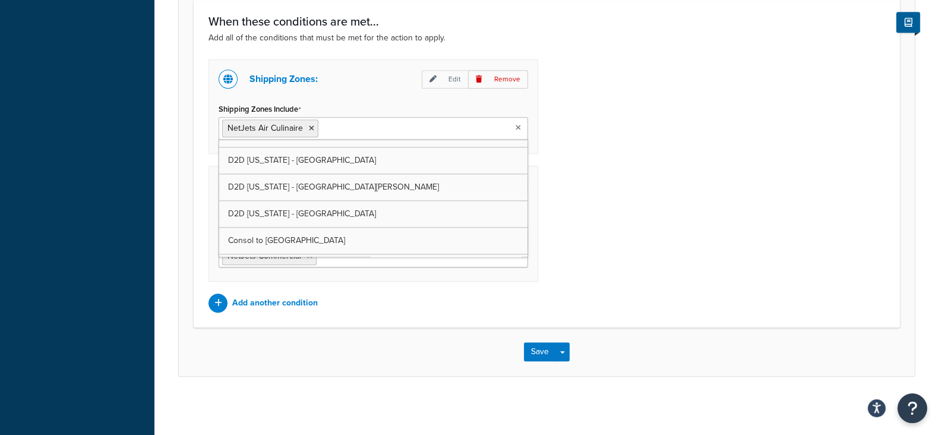
scroll to position [2070, 0]
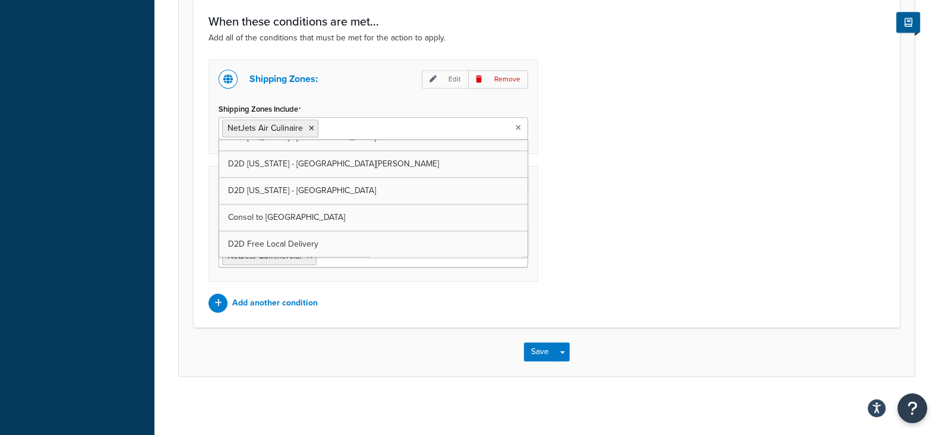
click at [644, 171] on div "Shipping Zones: Edit Remove Shipping Zones Include NetJets Air Culinaire [GEOGR…" at bounding box center [547, 185] width 695 height 253
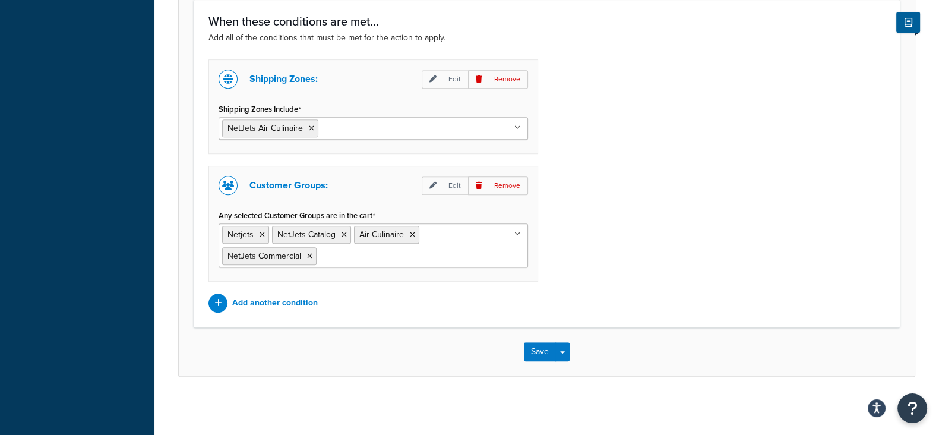
click at [882, 132] on div "Shipping Zones: Edit Remove Shipping Zones Include NetJets Air Culinaire [GEOGR…" at bounding box center [547, 185] width 695 height 253
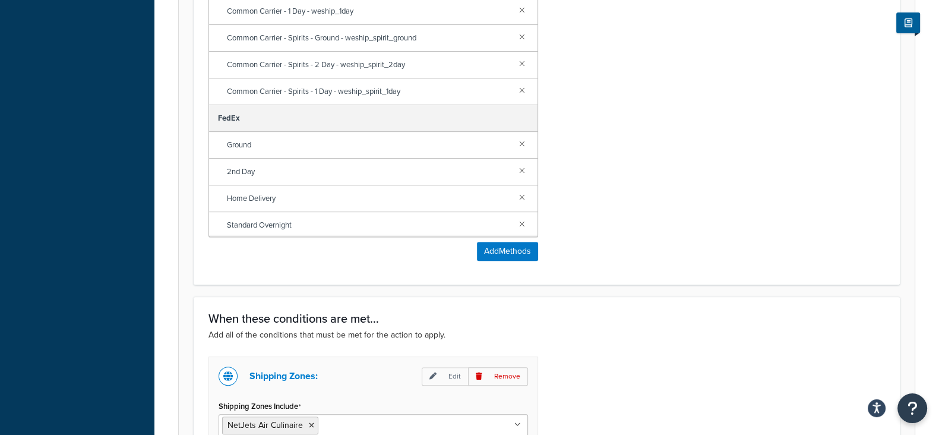
scroll to position [830, 0]
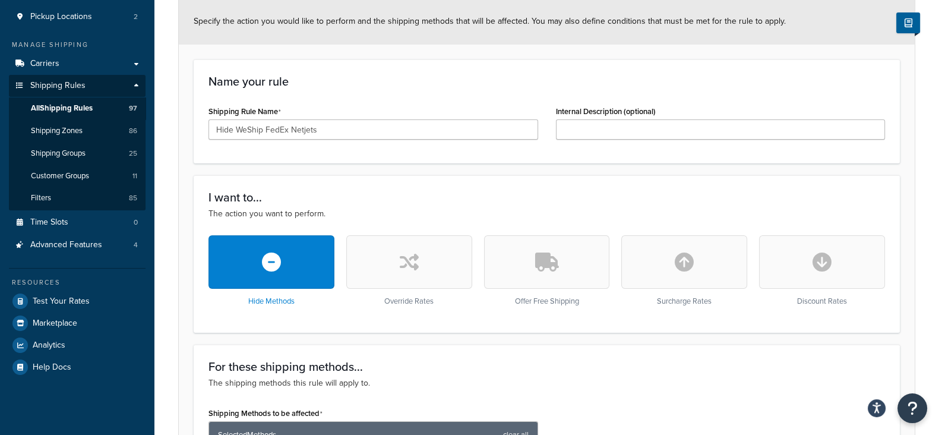
scroll to position [0, 0]
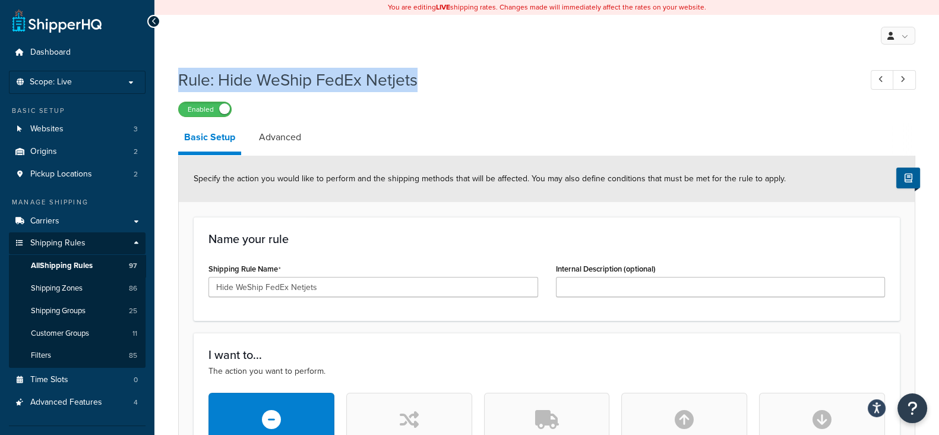
drag, startPoint x: 181, startPoint y: 80, endPoint x: 417, endPoint y: 73, distance: 235.4
click at [417, 73] on h1 "Rule: Hide WeShip FedEx Netjets" at bounding box center [513, 79] width 671 height 23
copy h1 "Rule: Hide WeShip FedEx Netjets"
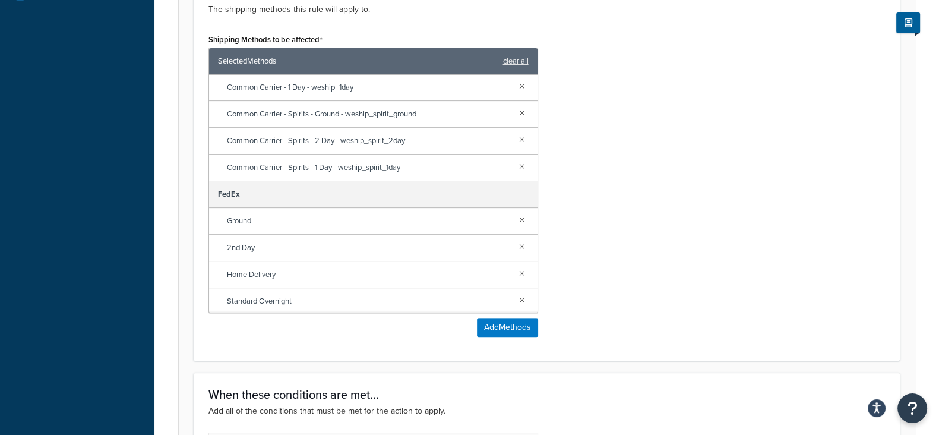
scroll to position [891, 0]
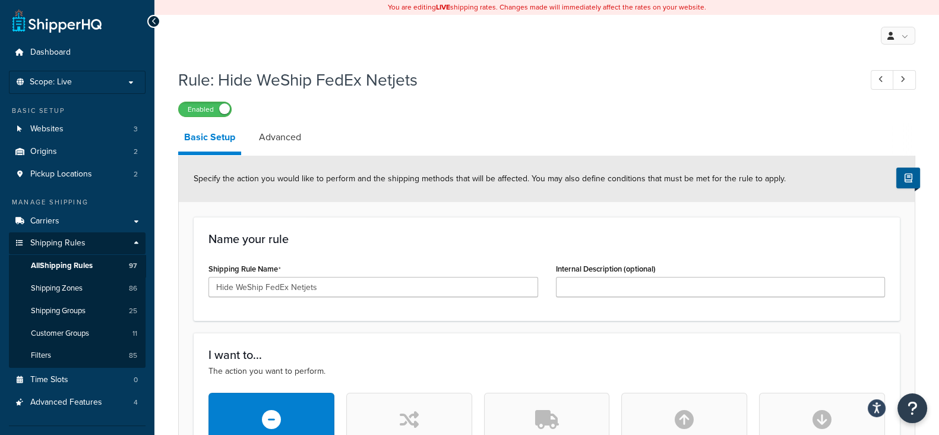
scroll to position [0, 0]
click at [65, 270] on span "All Shipping Rules" at bounding box center [62, 266] width 62 height 10
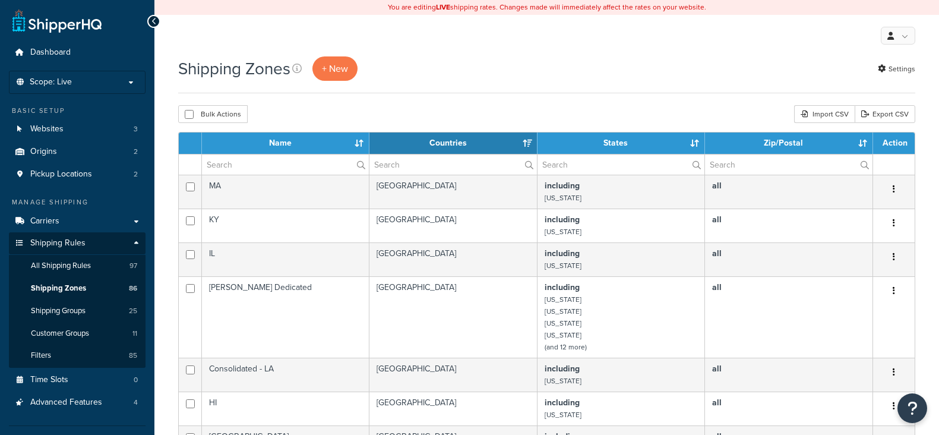
select select "15"
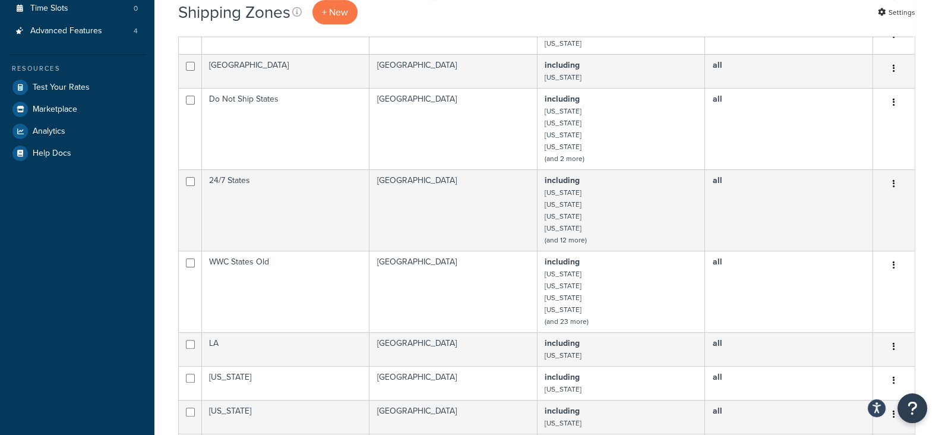
scroll to position [519, 0]
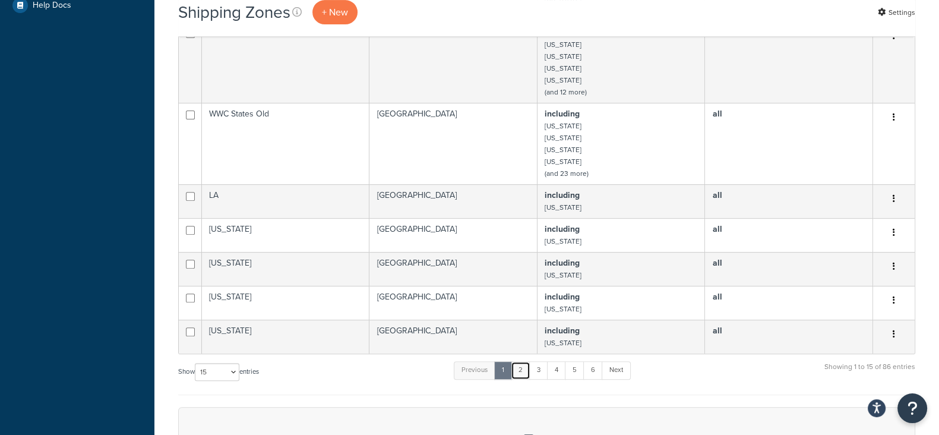
click at [521, 373] on link "2" at bounding box center [521, 370] width 20 height 18
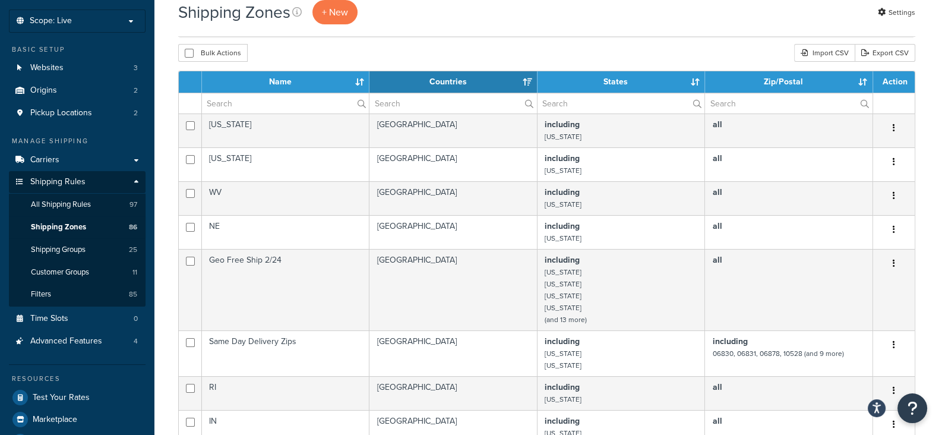
scroll to position [0, 0]
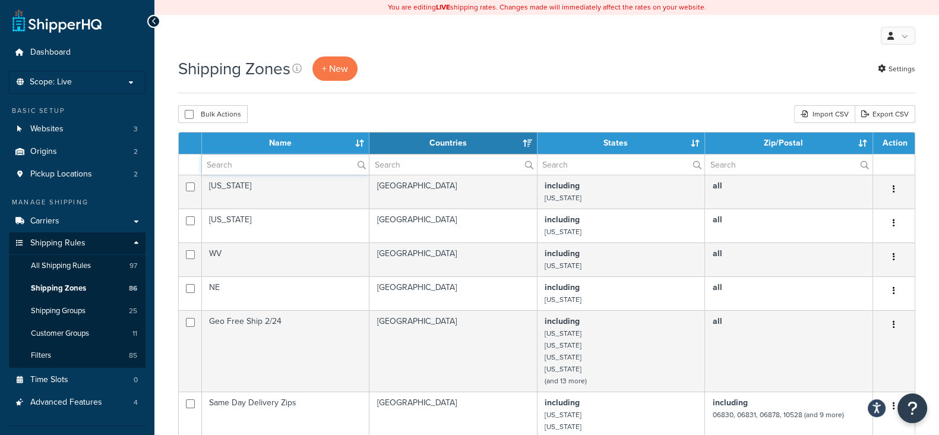
click at [276, 165] on input "text" at bounding box center [285, 164] width 167 height 20
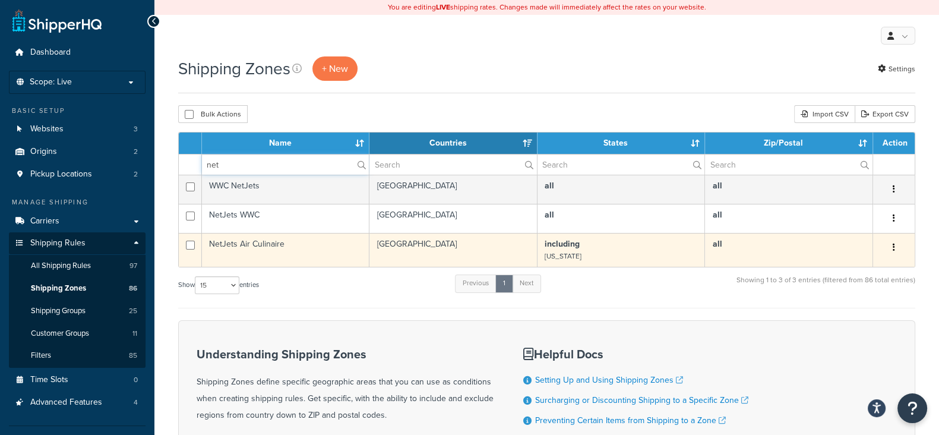
type input "net"
click at [893, 247] on icon "button" at bounding box center [894, 247] width 2 height 8
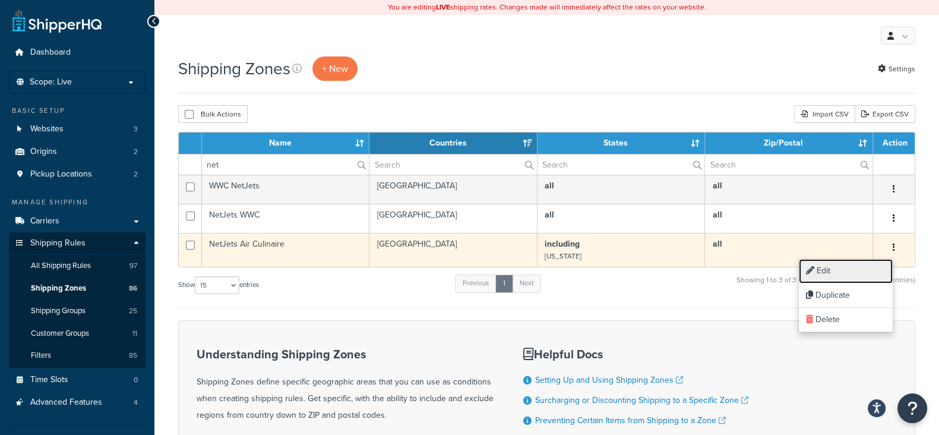
click at [836, 270] on link "Edit" at bounding box center [846, 271] width 94 height 24
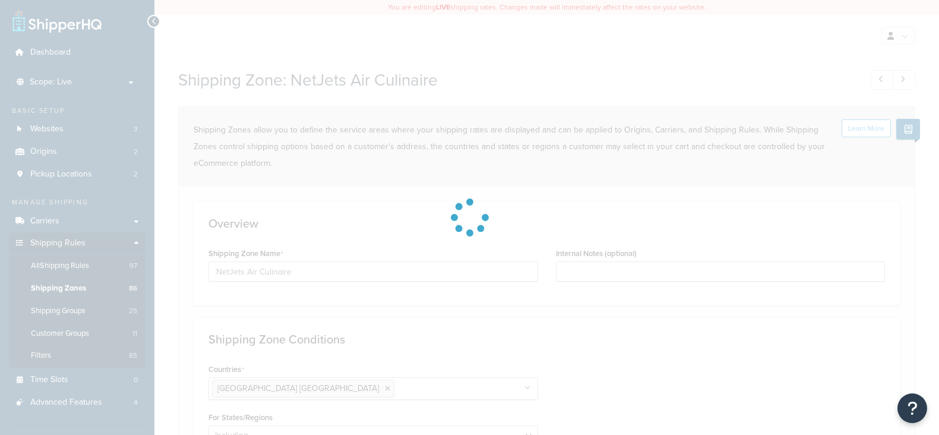
select select "including"
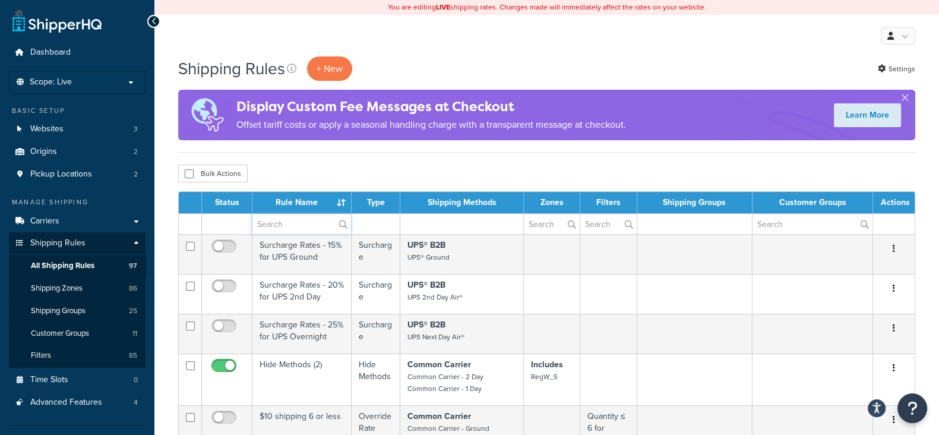
click at [311, 226] on input "text" at bounding box center [302, 224] width 99 height 20
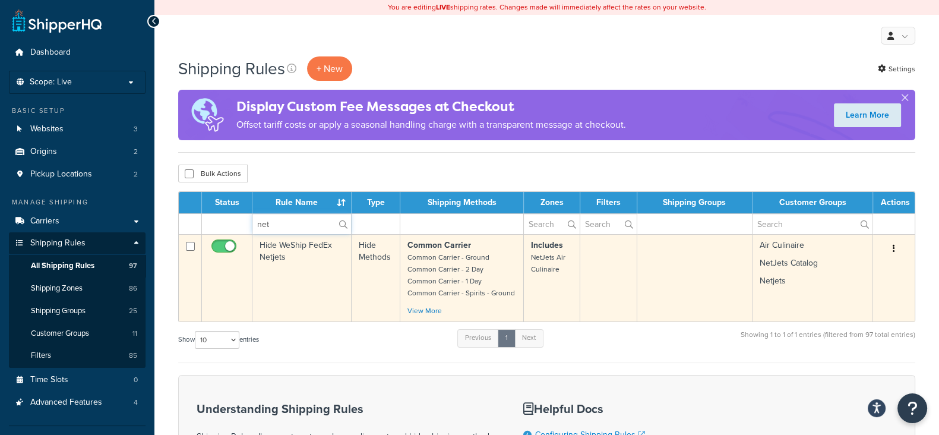
type input "net"
click at [894, 248] on icon "button" at bounding box center [894, 248] width 2 height 8
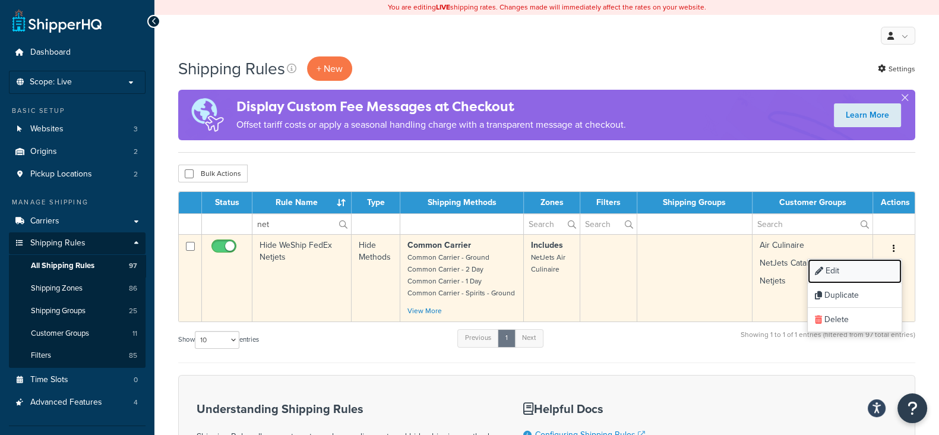
click at [842, 267] on link "Edit" at bounding box center [855, 271] width 94 height 24
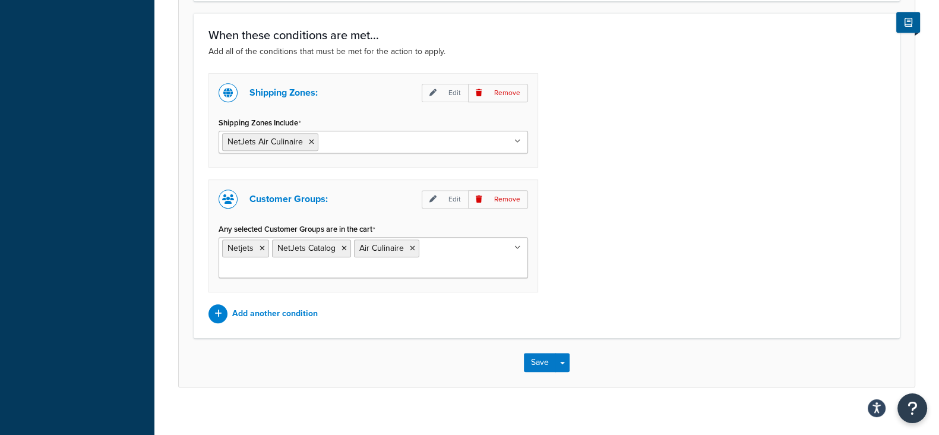
scroll to position [891, 0]
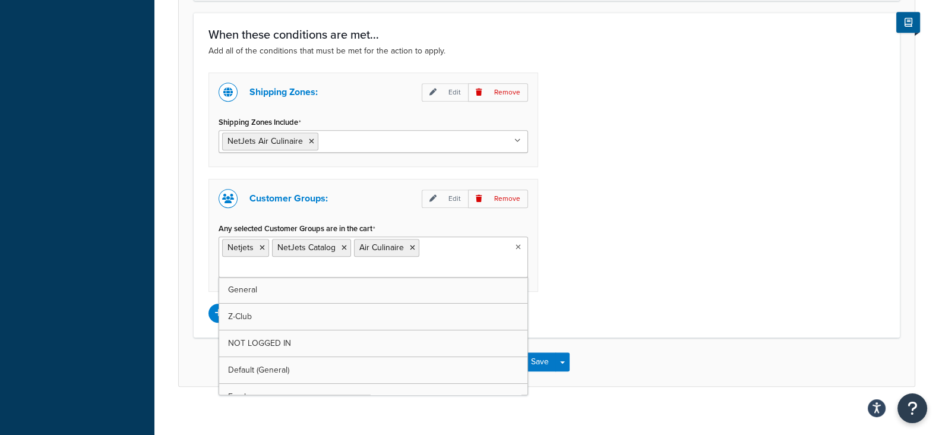
click at [459, 254] on ul "Netjets NetJets Catalog Air Culinaire" at bounding box center [374, 257] width 310 height 41
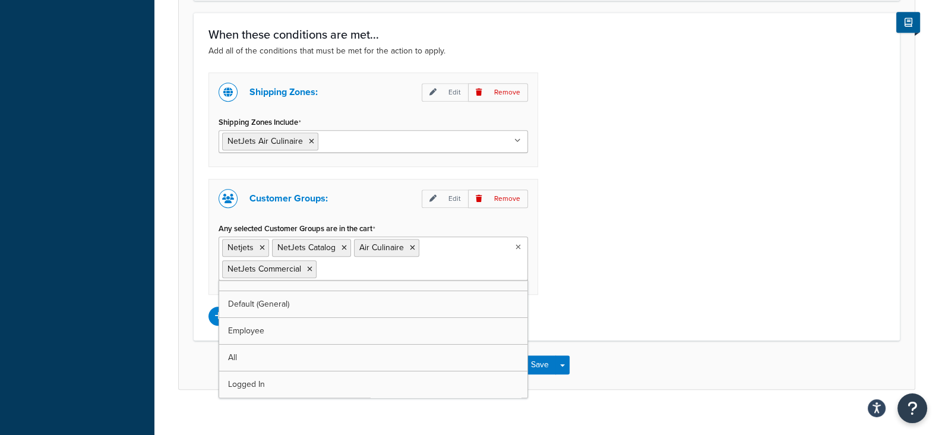
scroll to position [68, 0]
click at [711, 294] on div "Shipping Zones: Edit Remove Shipping Zones Include NetJets Air Culinaire MA KY …" at bounding box center [547, 198] width 695 height 253
click at [531, 361] on button "Save" at bounding box center [540, 364] width 32 height 19
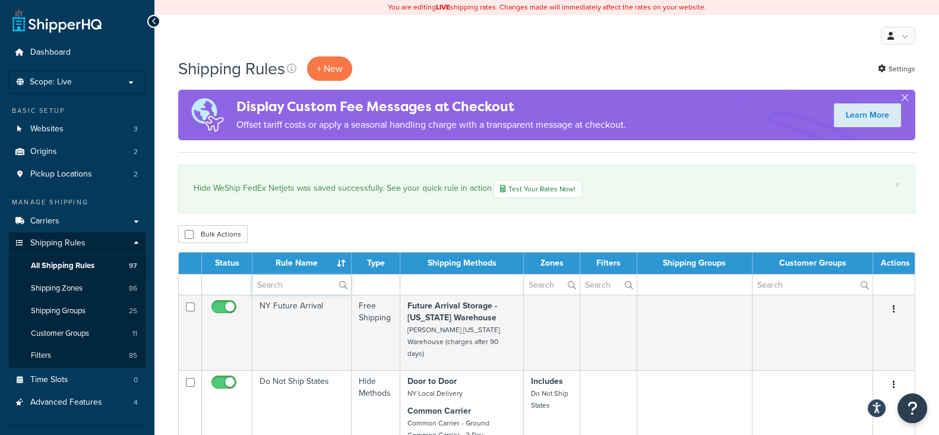
click at [305, 288] on input "text" at bounding box center [302, 285] width 99 height 20
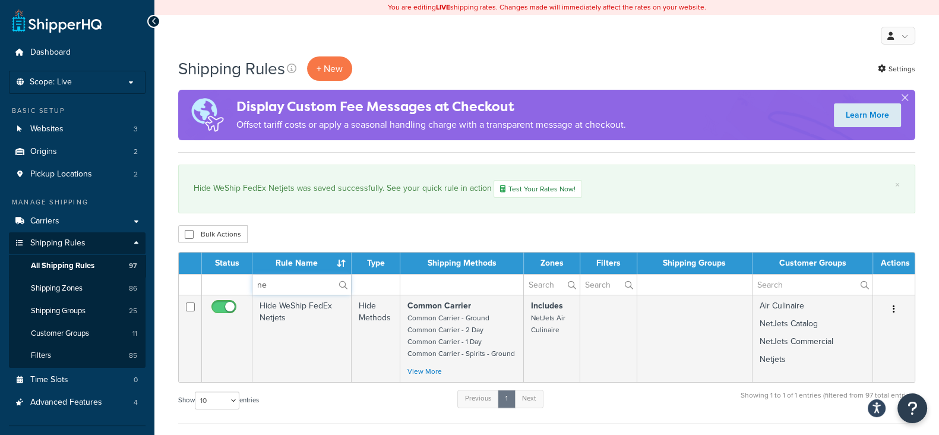
type input "n"
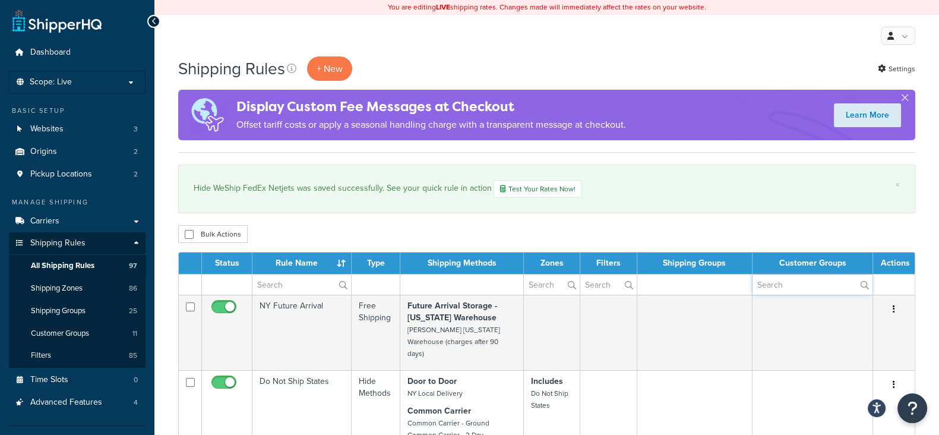
click at [774, 282] on input "text" at bounding box center [813, 285] width 120 height 20
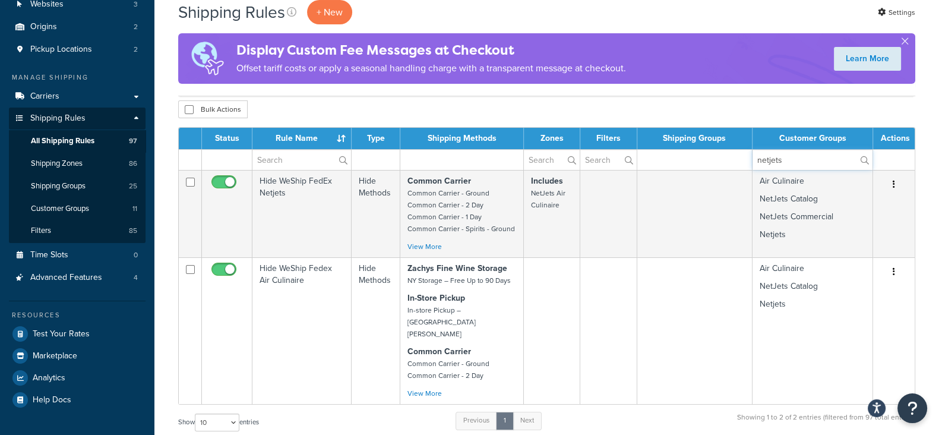
scroll to position [148, 0]
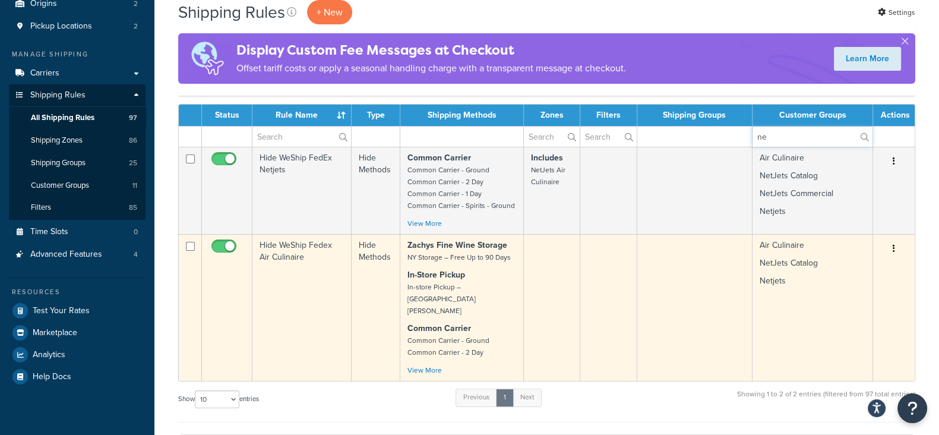
type input "n"
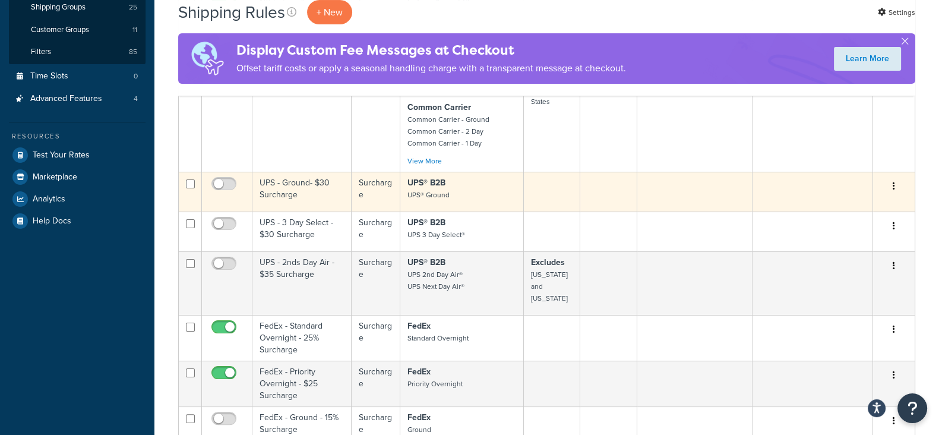
scroll to position [133, 0]
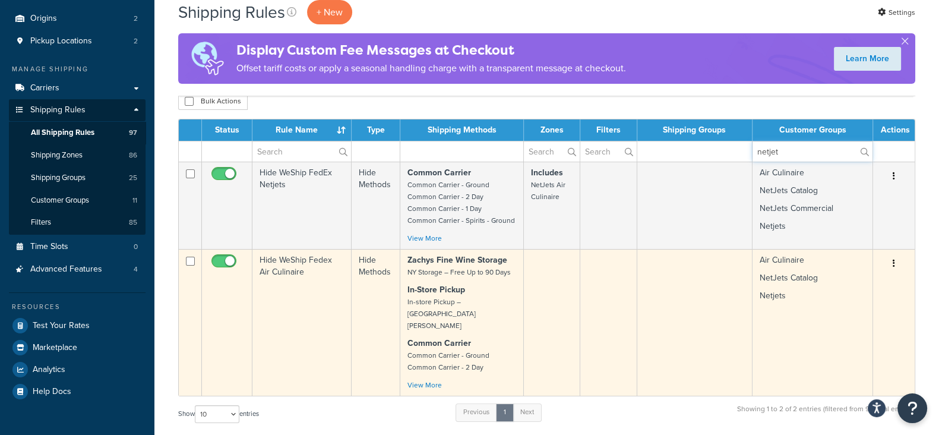
type input "netjet"
click at [894, 266] on icon "button" at bounding box center [894, 263] width 2 height 8
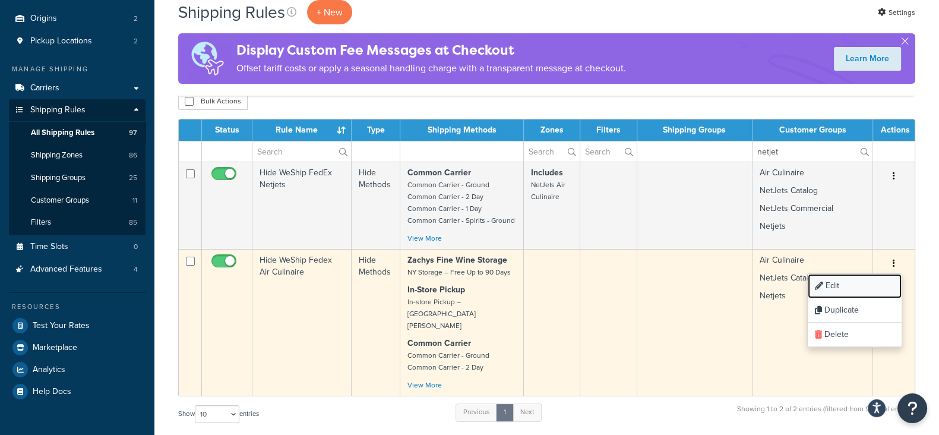
click at [846, 288] on link "Edit" at bounding box center [855, 286] width 94 height 24
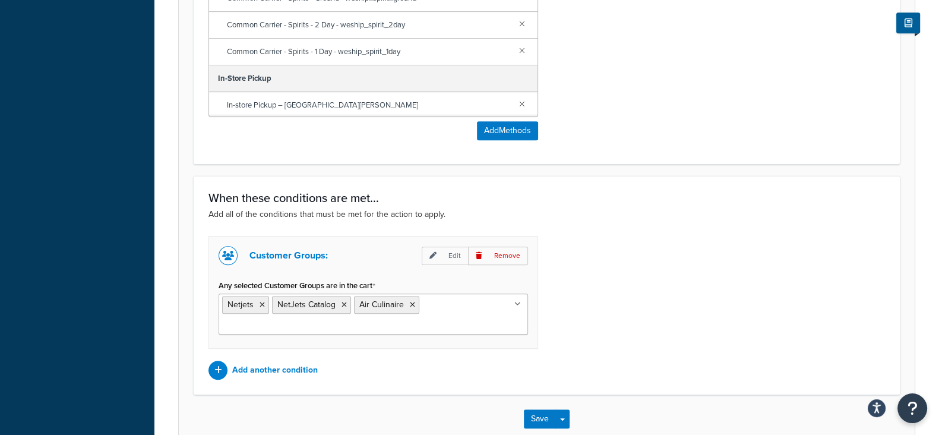
scroll to position [796, 0]
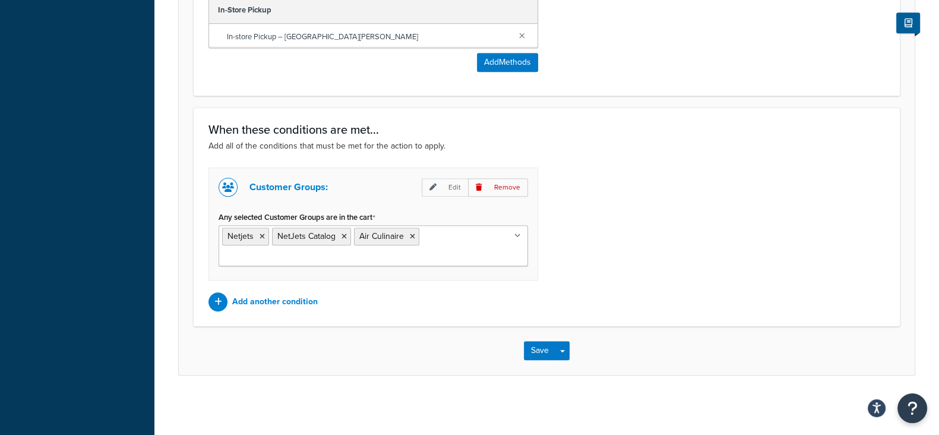
click at [518, 236] on icon at bounding box center [518, 235] width 7 height 7
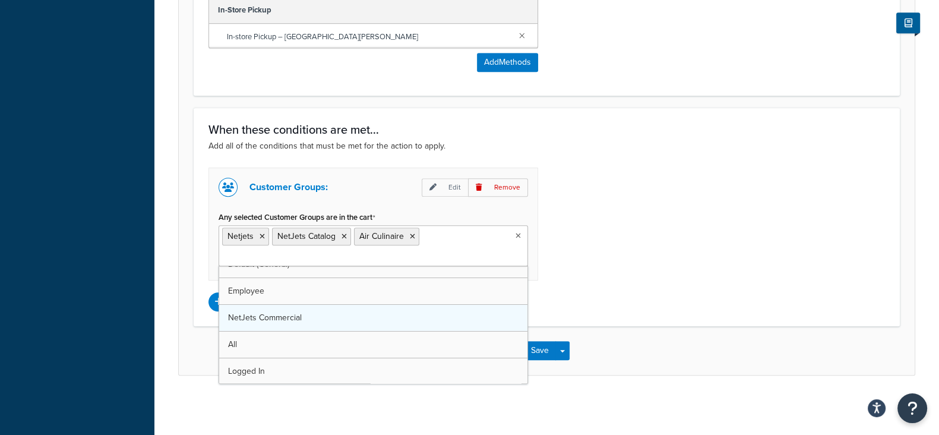
scroll to position [68, 0]
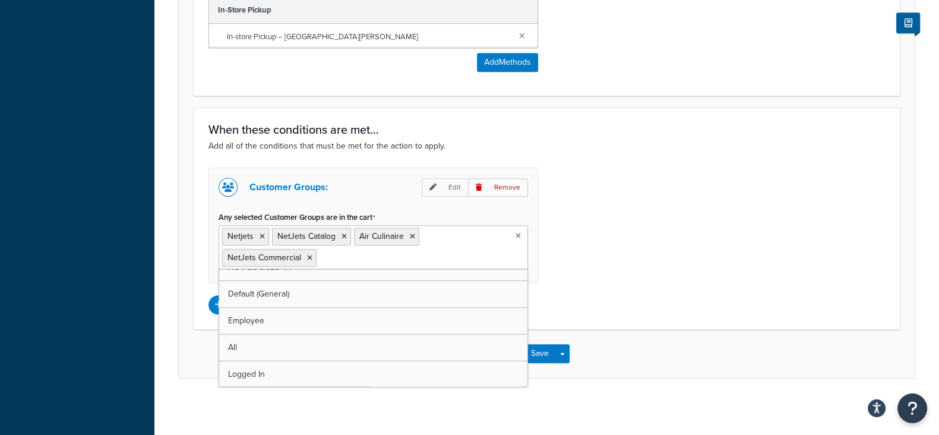
click at [556, 280] on div "Customer Groups: Edit Remove Any selected Customer Groups are in the cart Netje…" at bounding box center [547, 241] width 695 height 147
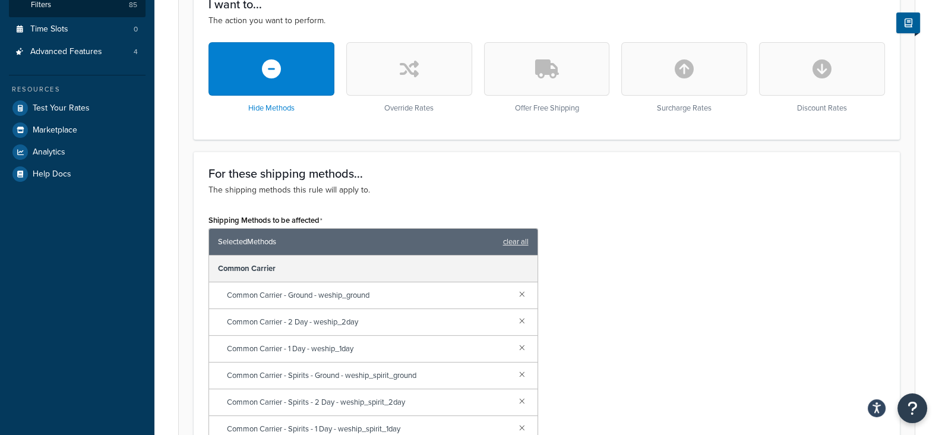
scroll to position [0, 0]
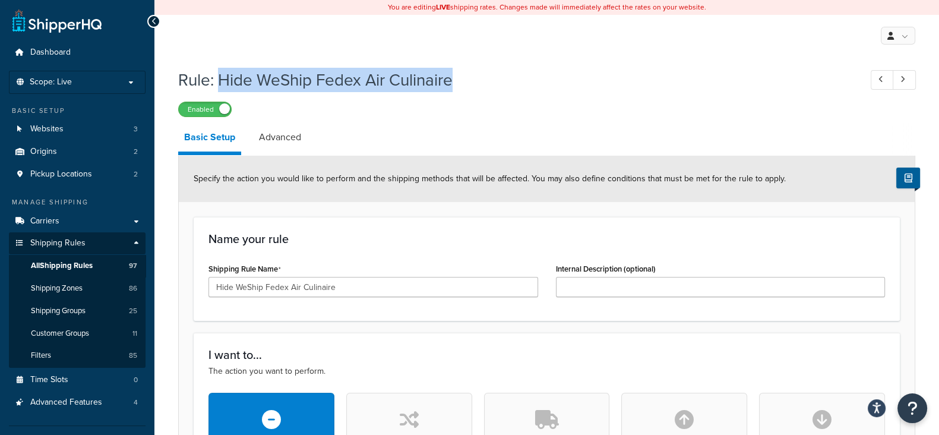
drag, startPoint x: 219, startPoint y: 75, endPoint x: 453, endPoint y: 80, distance: 233.6
click at [453, 80] on h1 "Rule: Hide WeShip Fedex Air Culinaire" at bounding box center [513, 79] width 671 height 23
copy h1 "Hide WeShip Fedex Air Culinaire"
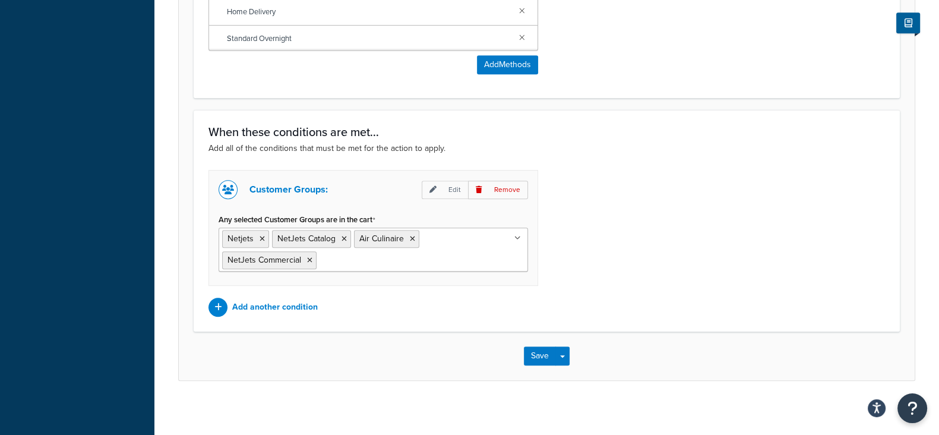
scroll to position [799, 0]
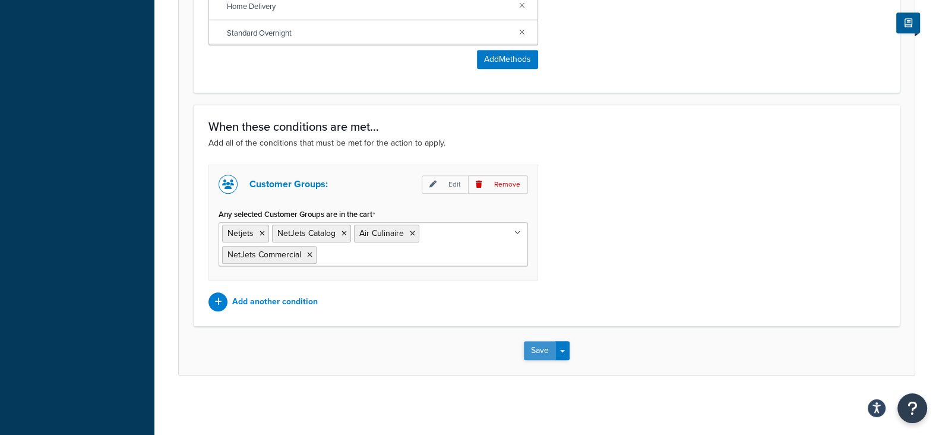
click at [541, 351] on button "Save" at bounding box center [540, 350] width 32 height 19
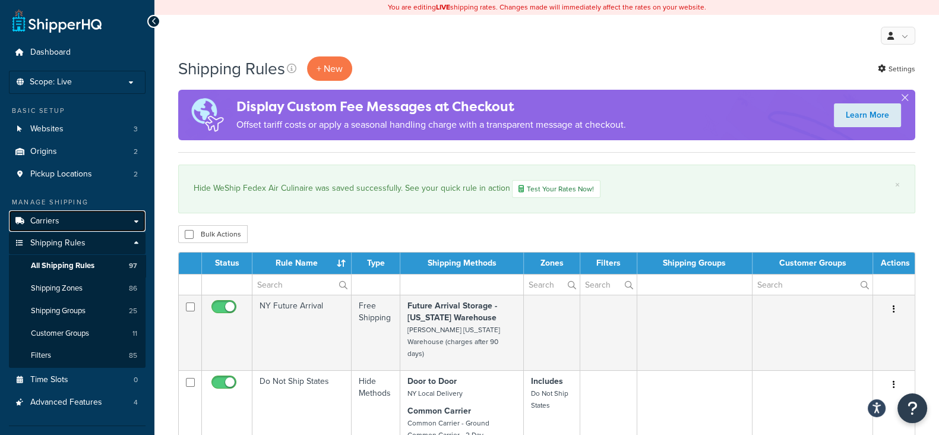
click at [62, 221] on link "Carriers" at bounding box center [77, 221] width 137 height 22
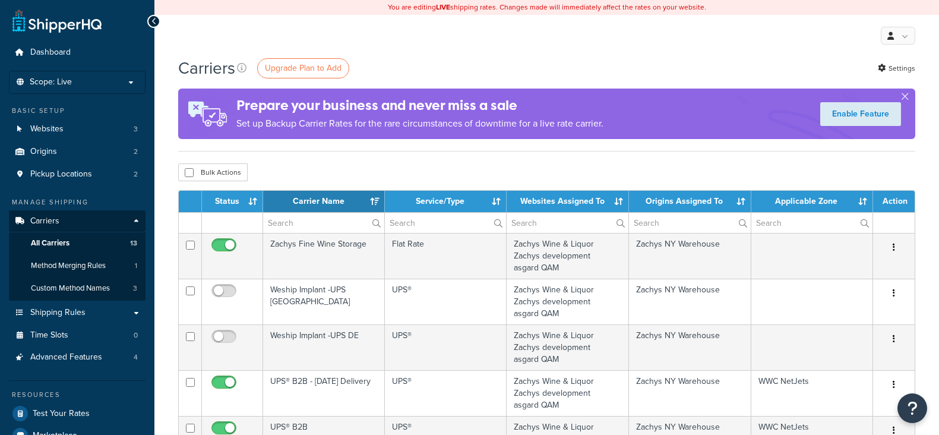
select select "15"
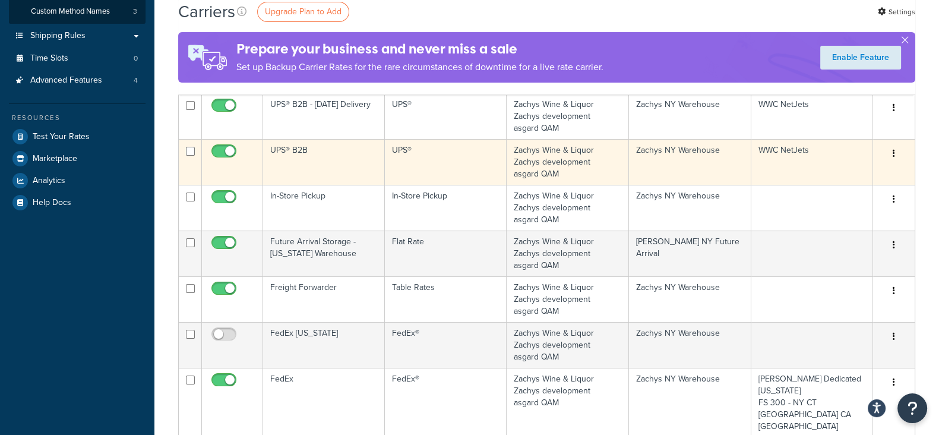
scroll to position [297, 0]
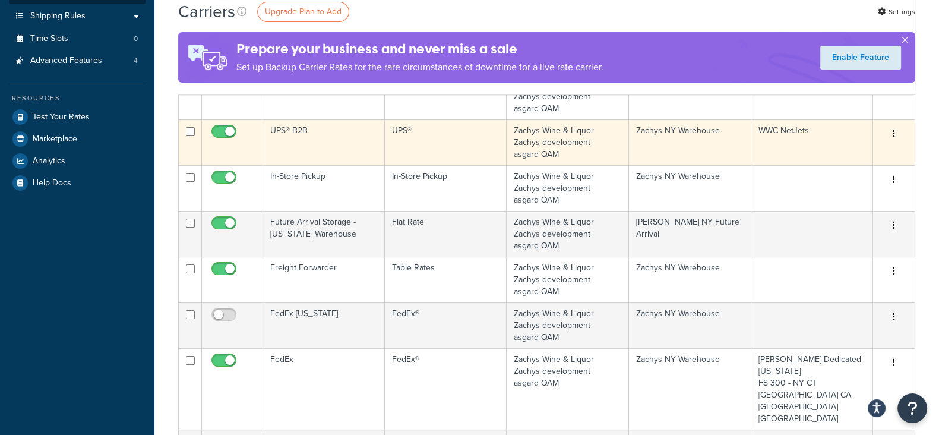
click at [897, 131] on button "button" at bounding box center [894, 134] width 17 height 19
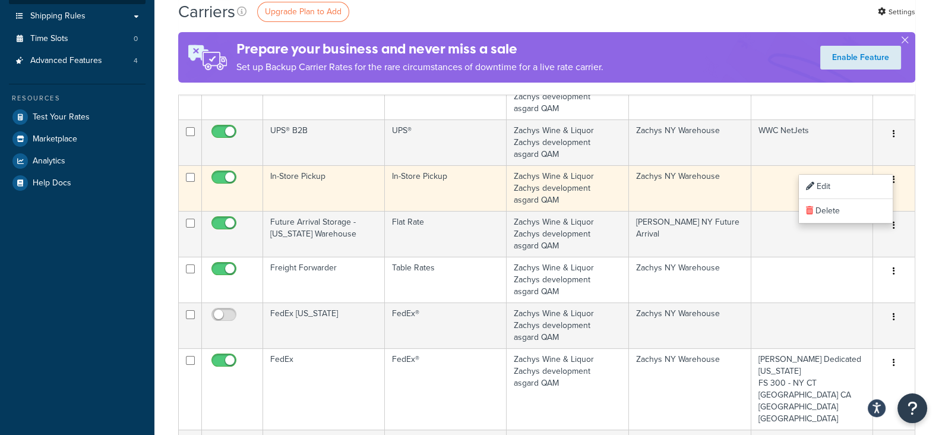
scroll to position [223, 0]
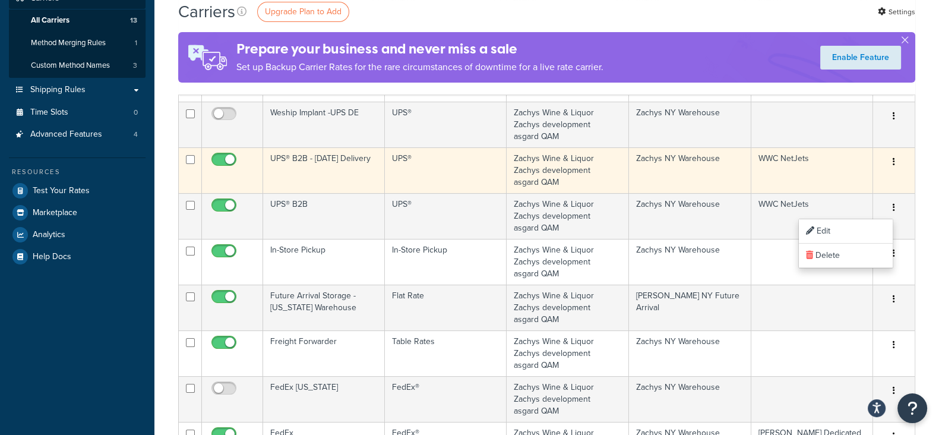
click at [891, 162] on button "button" at bounding box center [894, 162] width 17 height 19
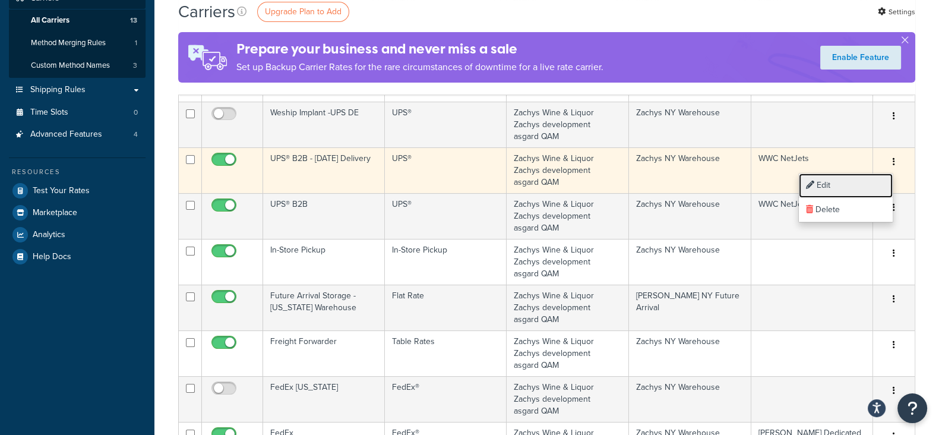
click at [840, 181] on link "Edit" at bounding box center [846, 186] width 94 height 24
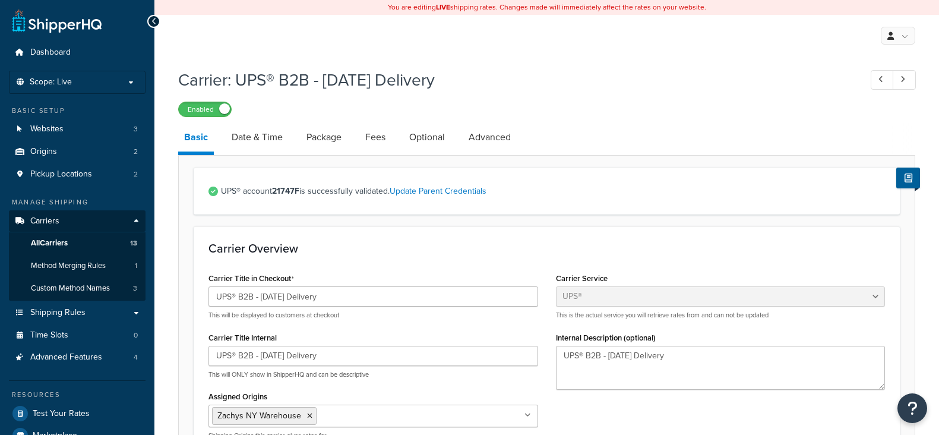
select select "ups"
select select "3"
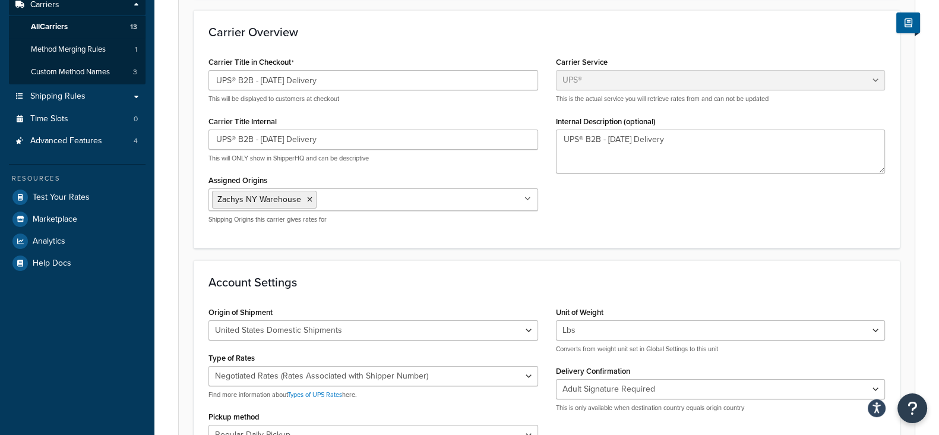
scroll to position [223, 0]
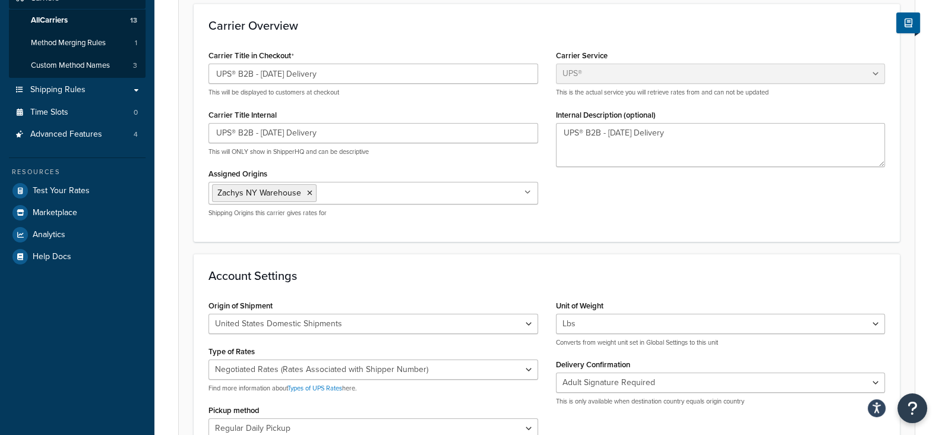
click at [401, 197] on input "Assigned Origins" at bounding box center [372, 192] width 105 height 13
click at [181, 253] on form "UPS® account 21747F is successfully validated. Update Parent Credentials Carrie…" at bounding box center [547, 407] width 736 height 925
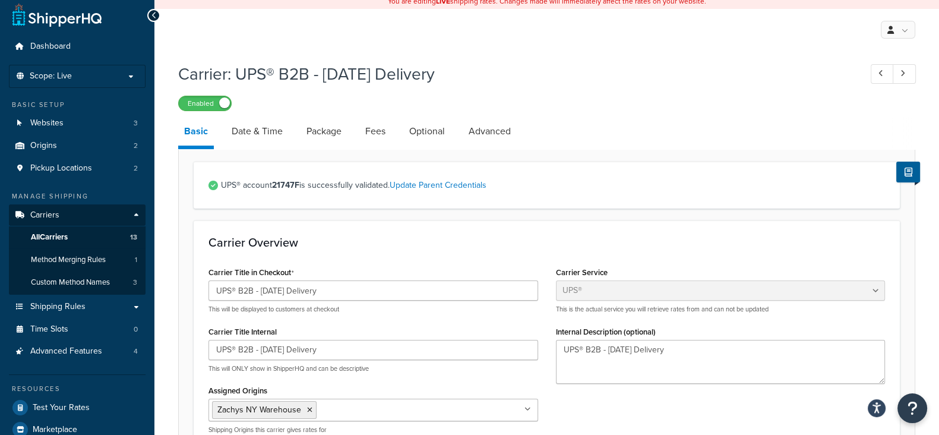
scroll to position [0, 0]
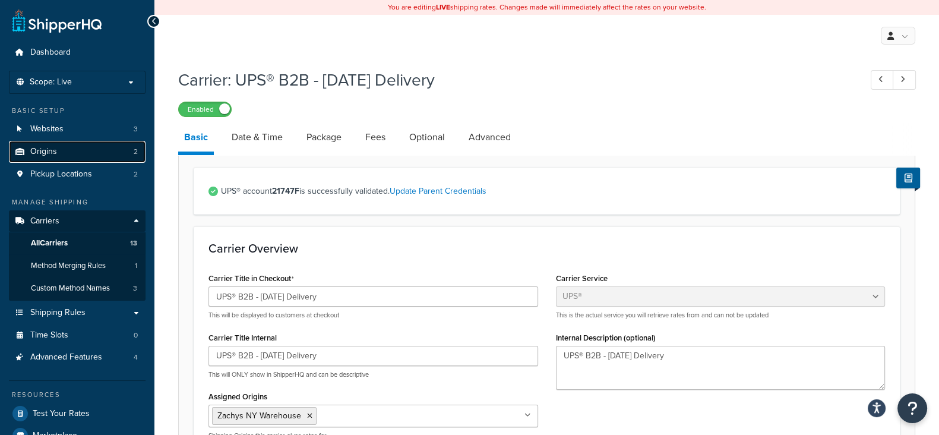
click at [56, 154] on span "Origins" at bounding box center [43, 152] width 27 height 10
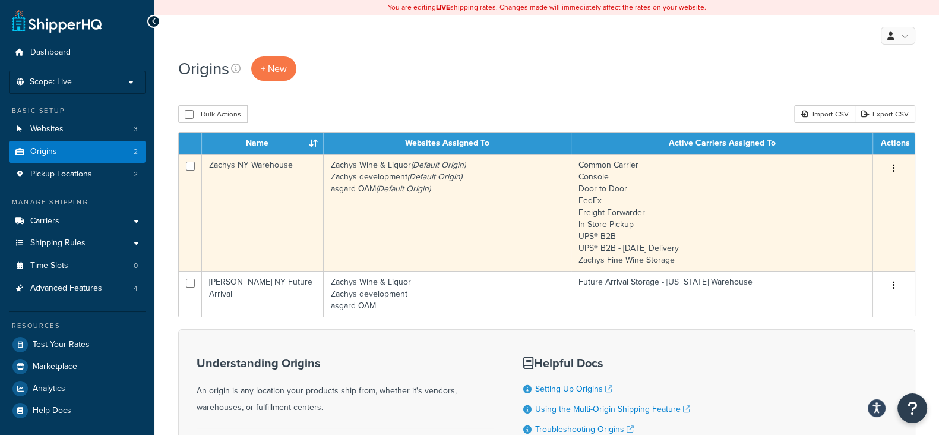
click at [899, 165] on button "button" at bounding box center [894, 168] width 17 height 19
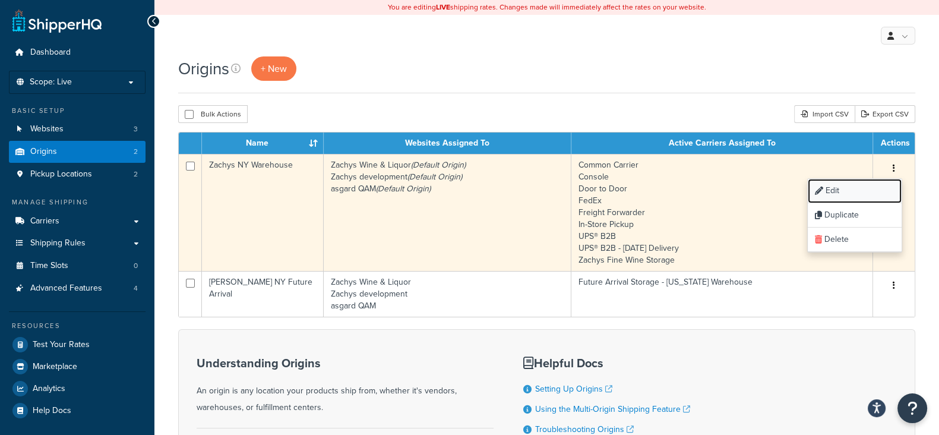
click at [856, 185] on link "Edit" at bounding box center [855, 191] width 94 height 24
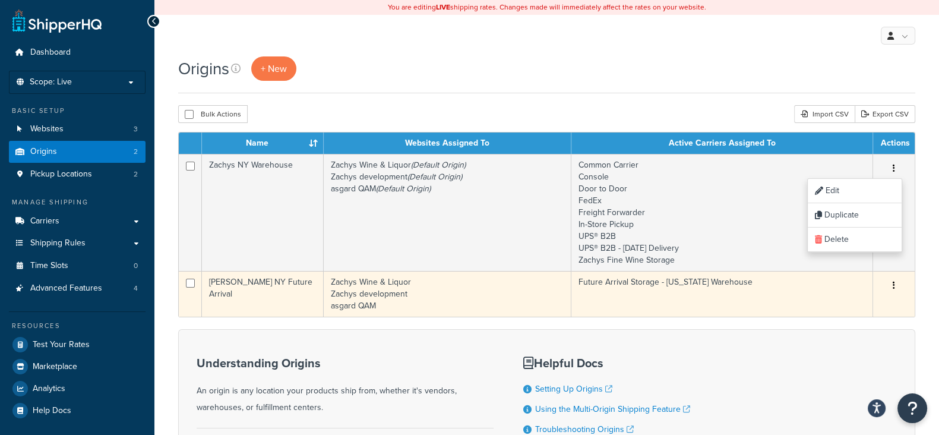
click at [895, 284] on button "button" at bounding box center [894, 285] width 17 height 19
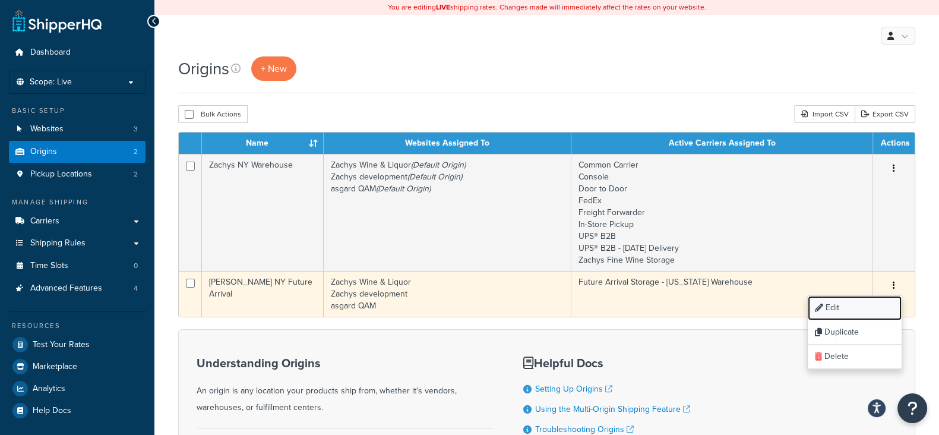
click at [858, 310] on link "Edit" at bounding box center [855, 308] width 94 height 24
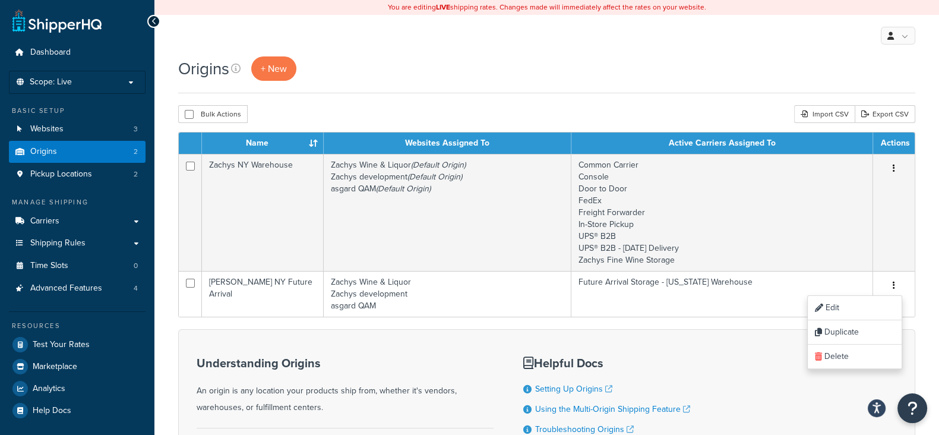
click at [604, 46] on div "My Profile Billing Global Settings Contact Us Logout" at bounding box center [546, 36] width 785 height 42
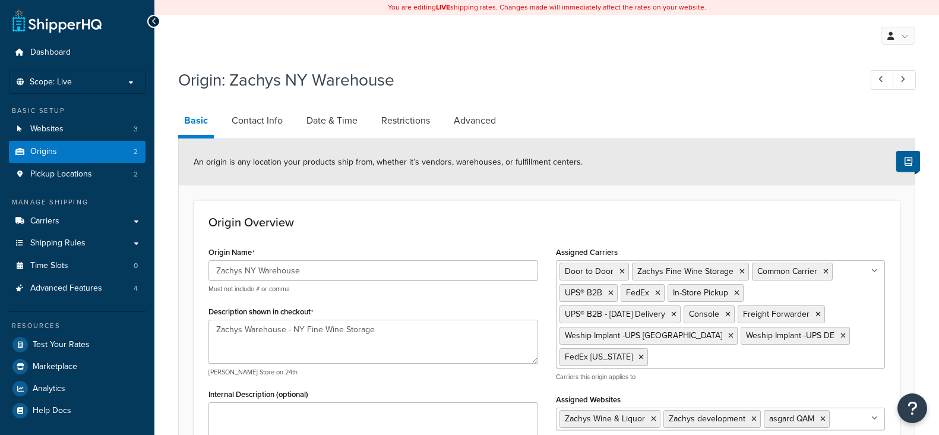
select select "32"
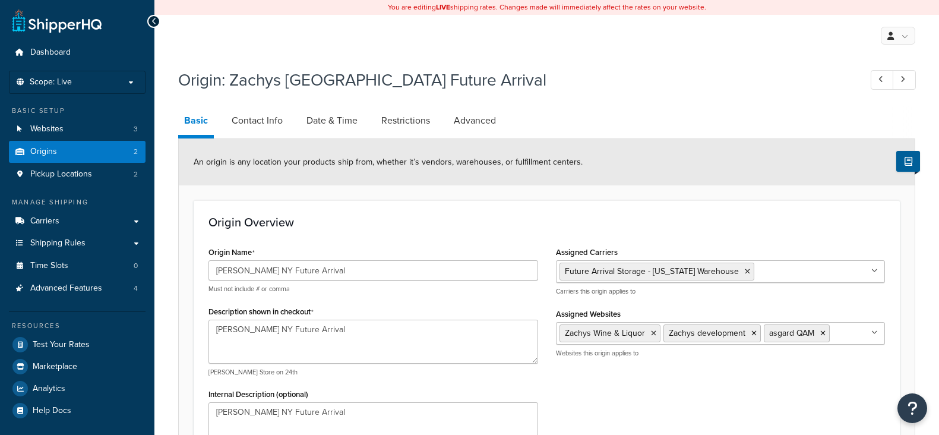
select select "32"
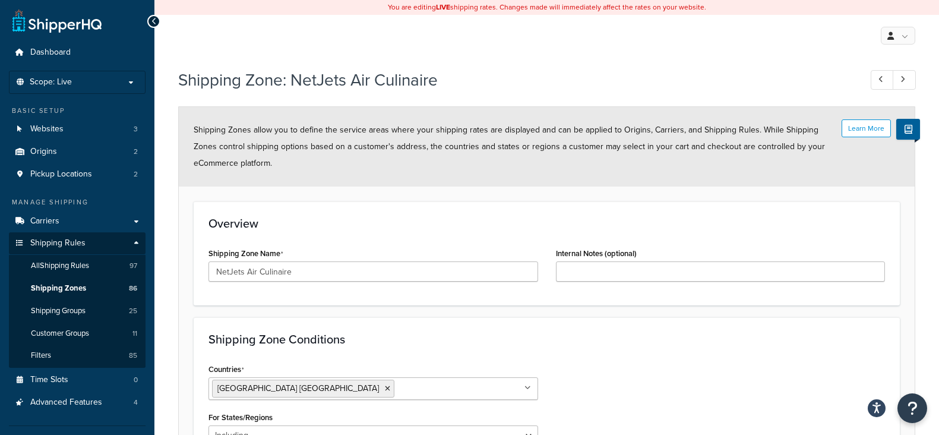
select select "including"
